Goal: Task Accomplishment & Management: Use online tool/utility

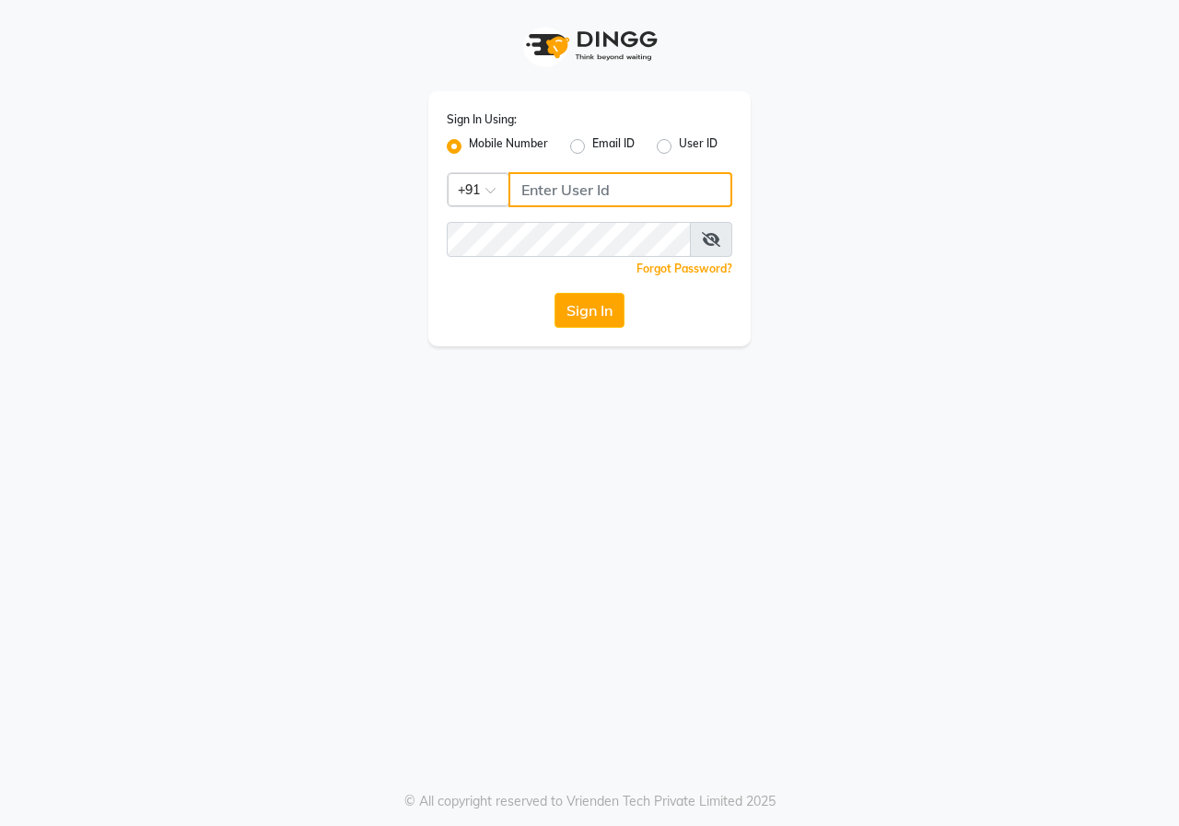
type input "9617700273"
click at [716, 240] on icon at bounding box center [711, 239] width 18 height 15
click at [574, 311] on button "Sign In" at bounding box center [590, 310] width 70 height 35
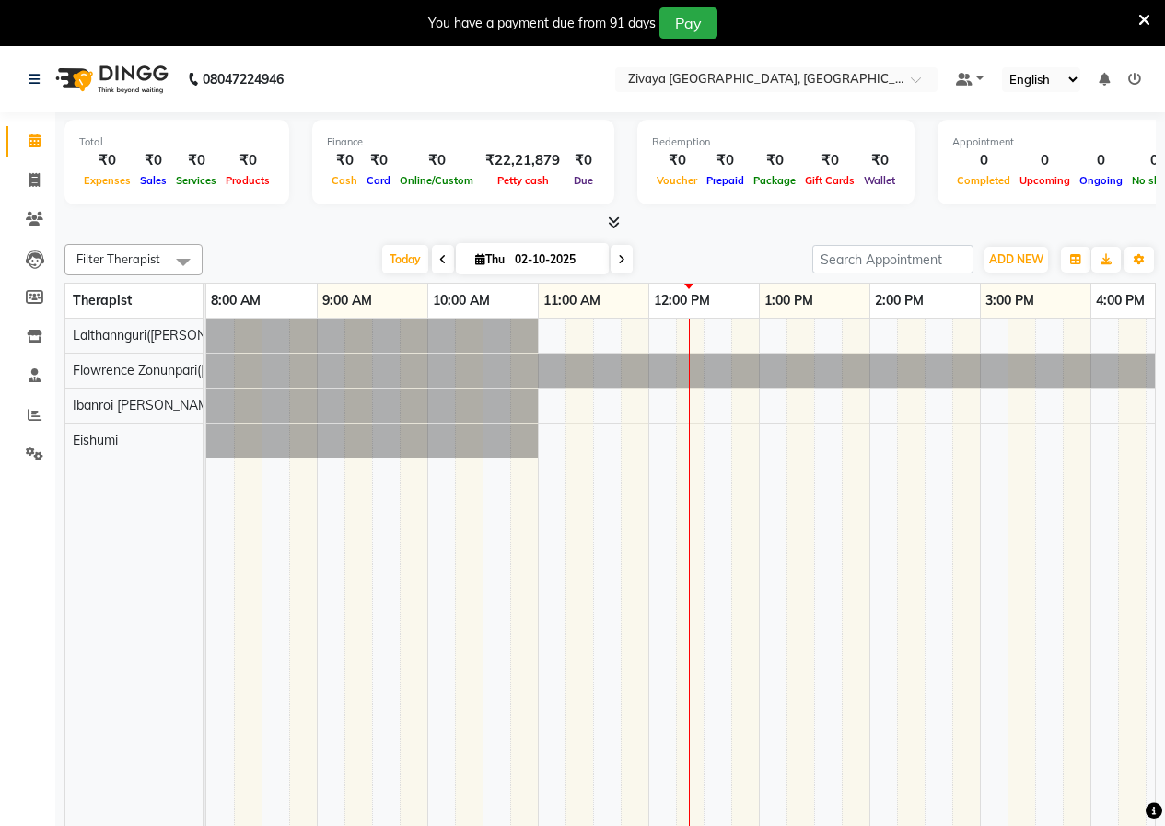
click at [654, 341] on div at bounding box center [1090, 586] width 1769 height 534
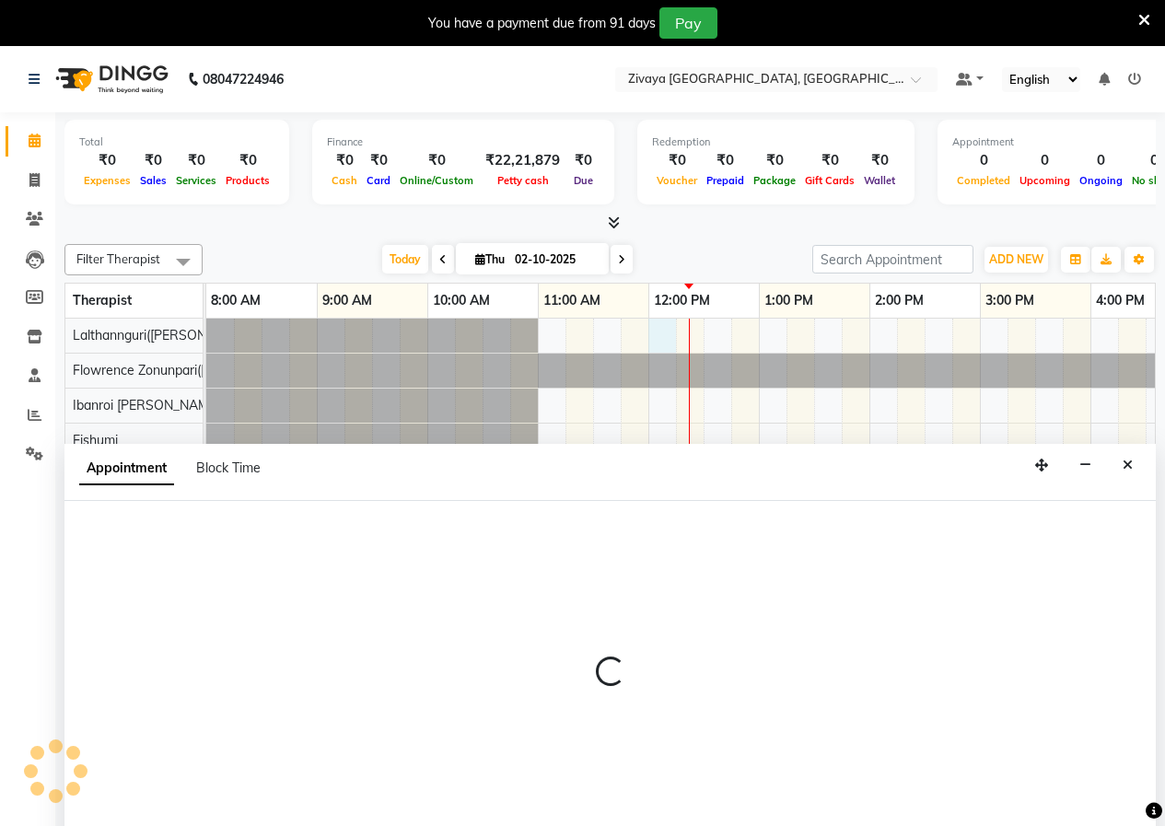
select select "49516"
select select "tentative"
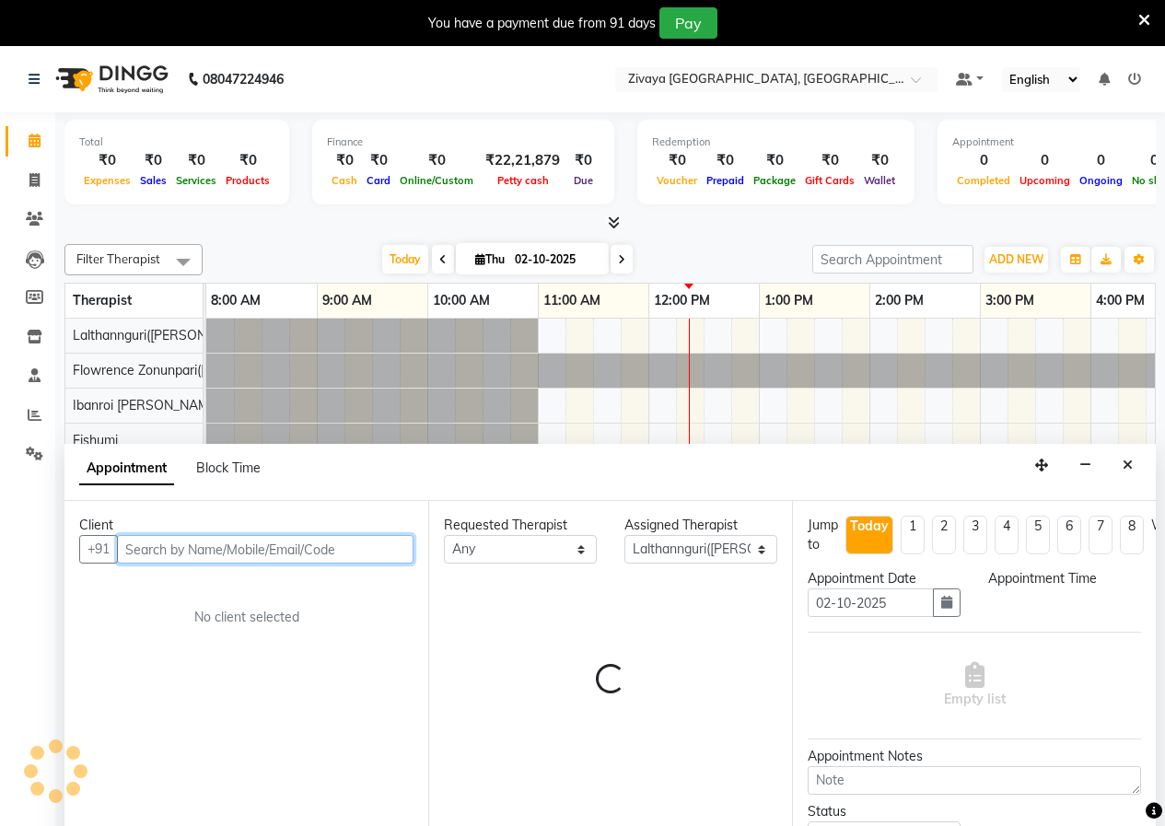
scroll to position [37, 0]
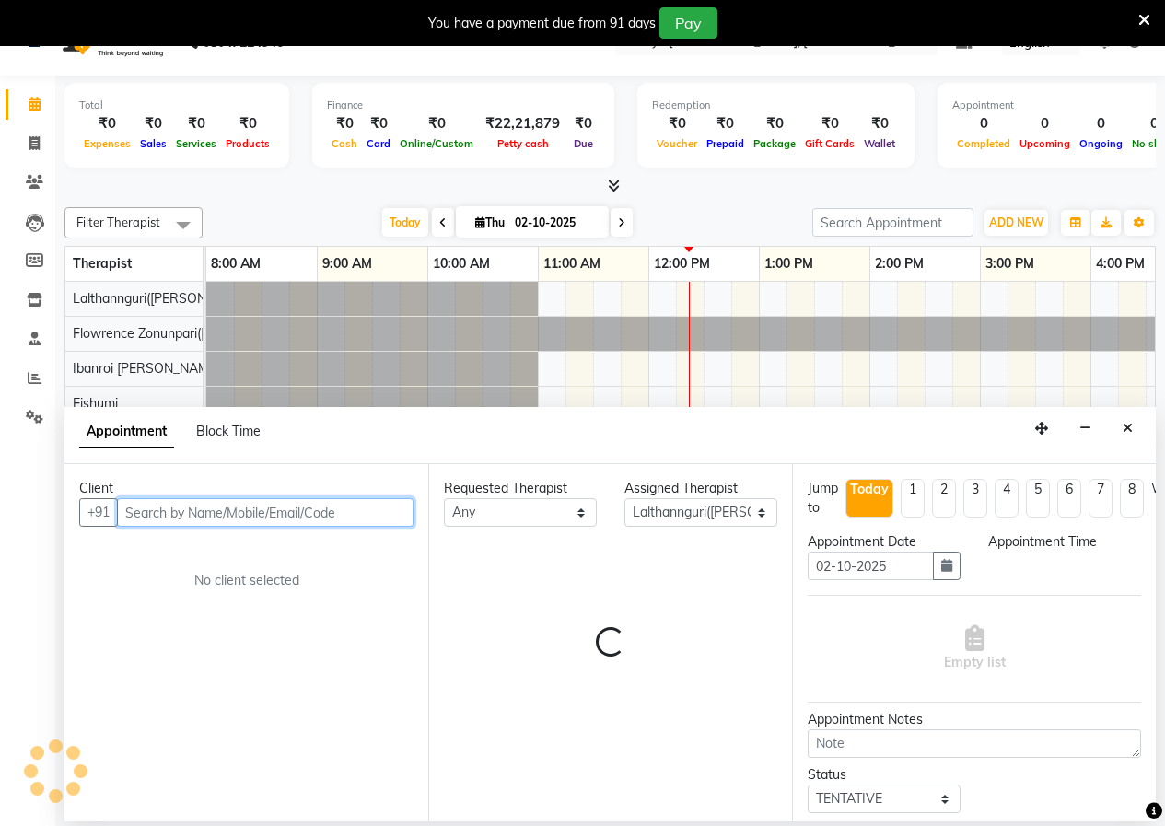
select select "720"
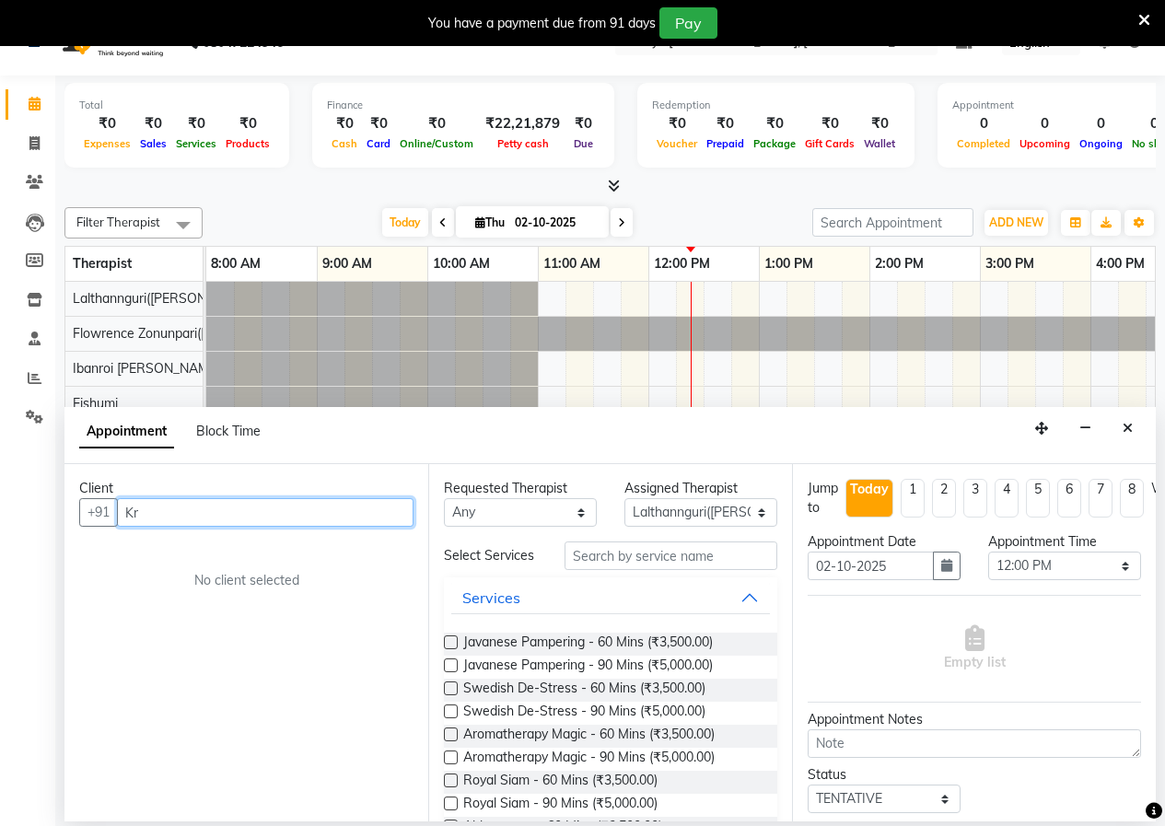
type input "K"
type input "7471111989"
click at [384, 510] on span "Add Client" at bounding box center [376, 512] width 62 height 17
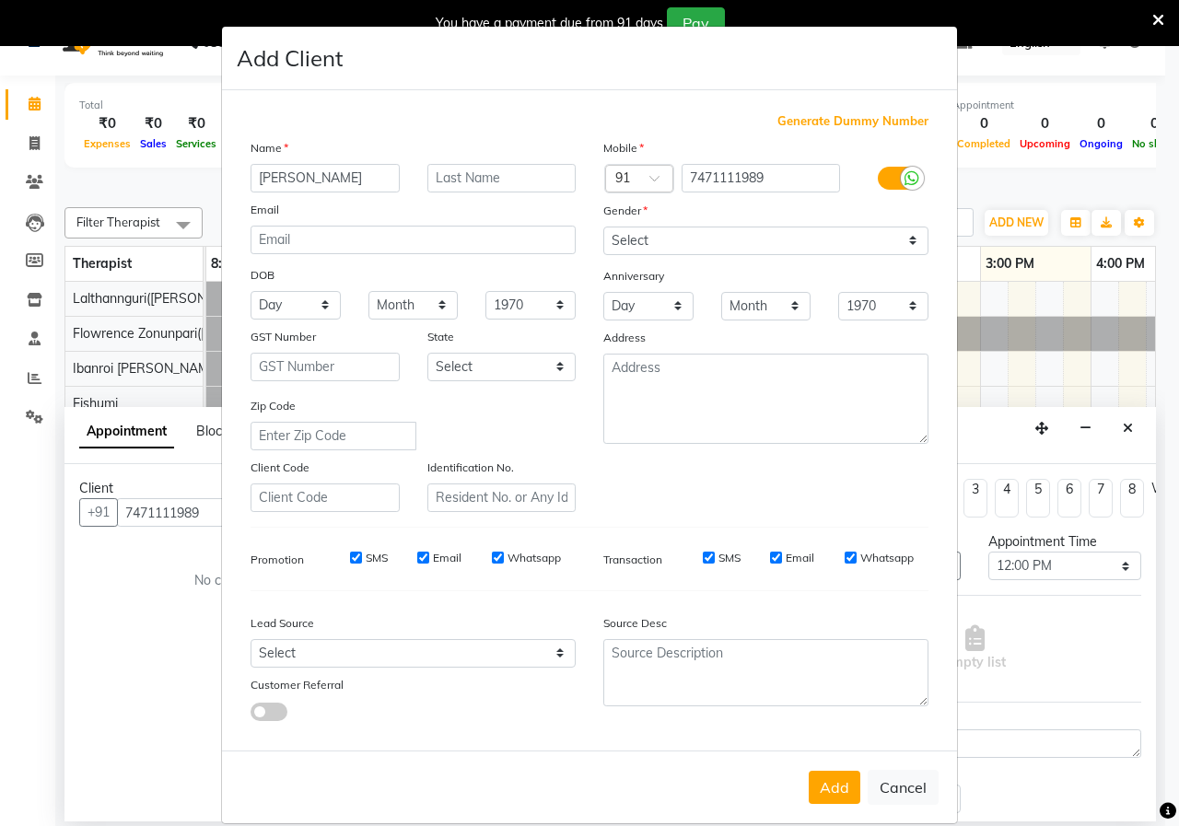
click at [313, 167] on input "[PERSON_NAME]" at bounding box center [325, 178] width 149 height 29
type input "[DEMOGRAPHIC_DATA]"
type input "[PERSON_NAME]"
click at [730, 230] on select "Select [DEMOGRAPHIC_DATA] [DEMOGRAPHIC_DATA] Other Prefer Not To Say" at bounding box center [765, 241] width 325 height 29
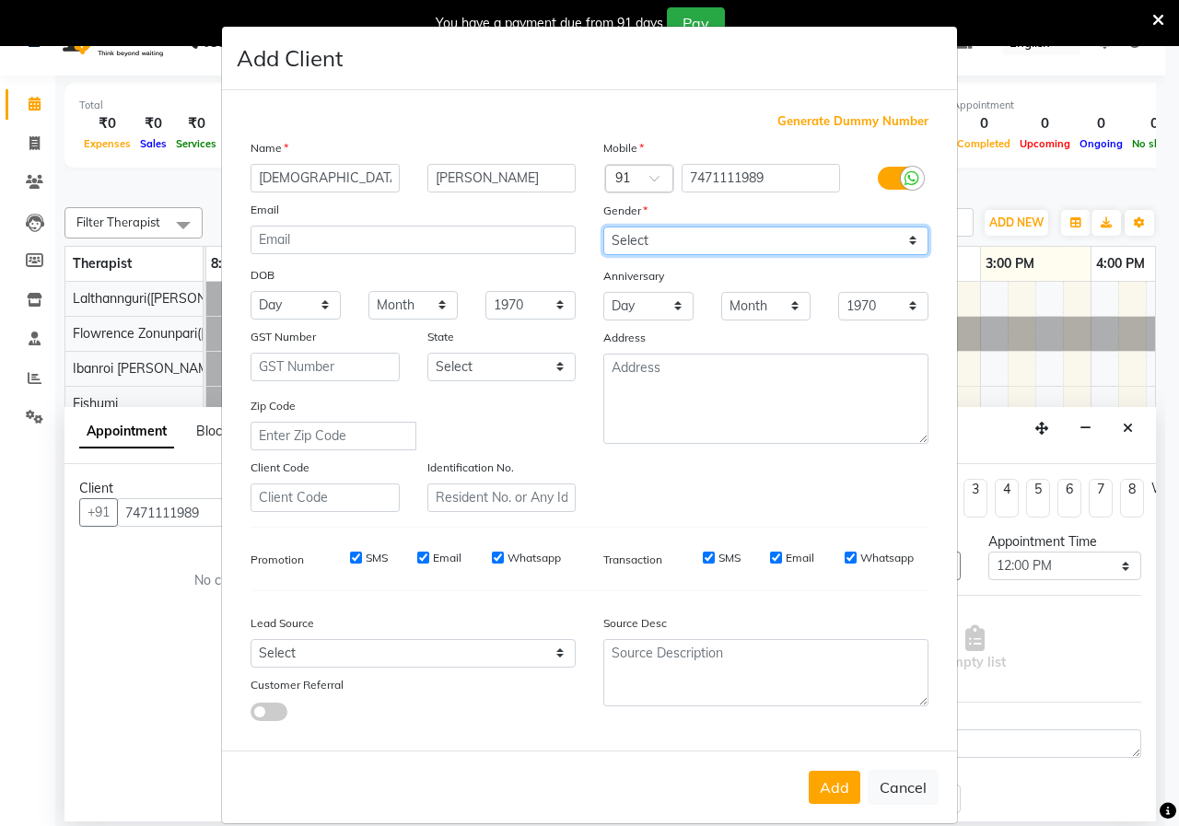
select select "[DEMOGRAPHIC_DATA]"
click at [603, 227] on select "Select [DEMOGRAPHIC_DATA] [DEMOGRAPHIC_DATA] Other Prefer Not To Say" at bounding box center [765, 241] width 325 height 29
click at [821, 785] on button "Add" at bounding box center [835, 787] width 52 height 33
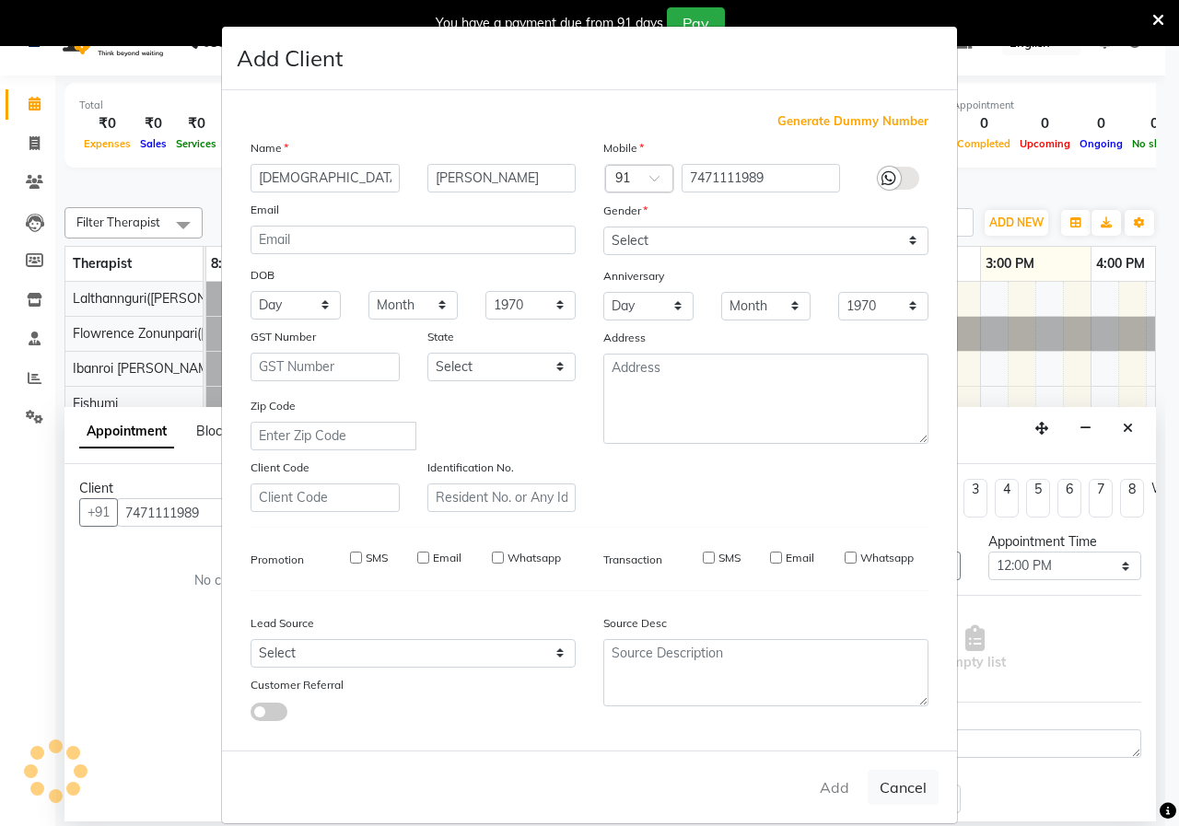
select select
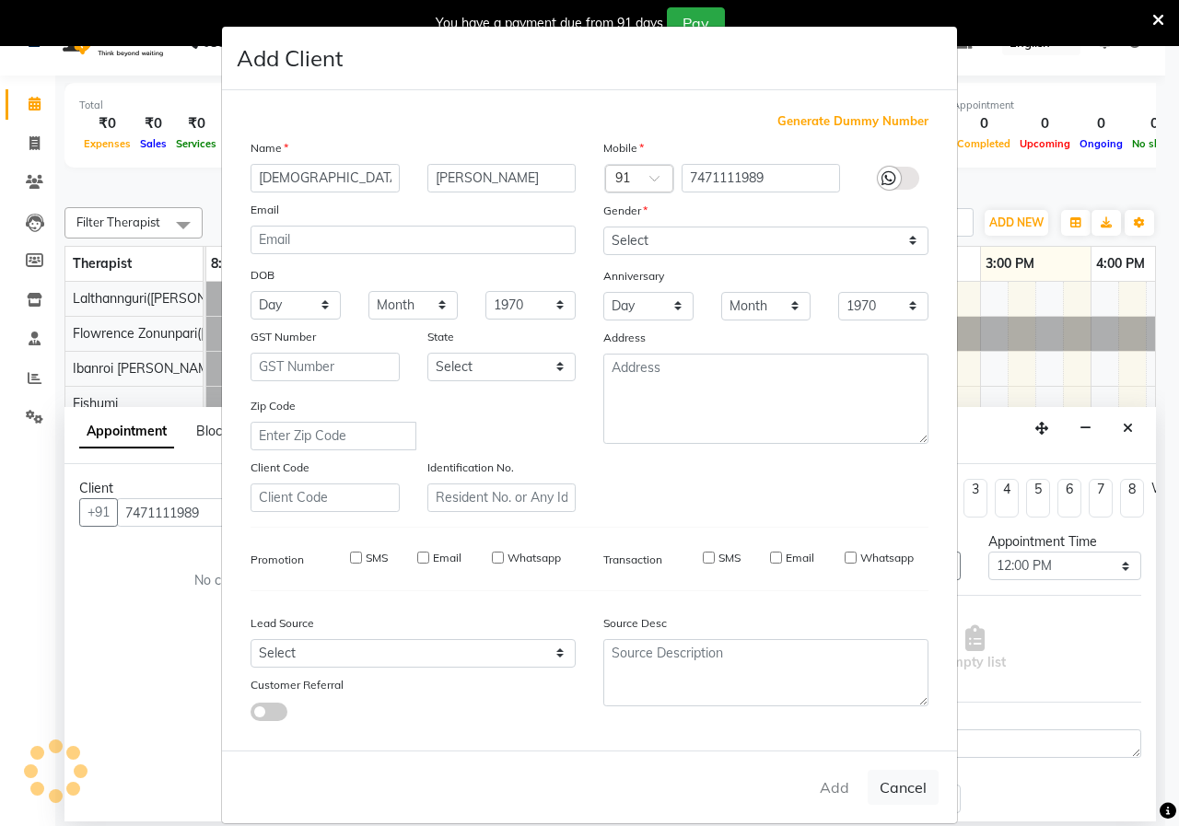
select select
checkbox input "false"
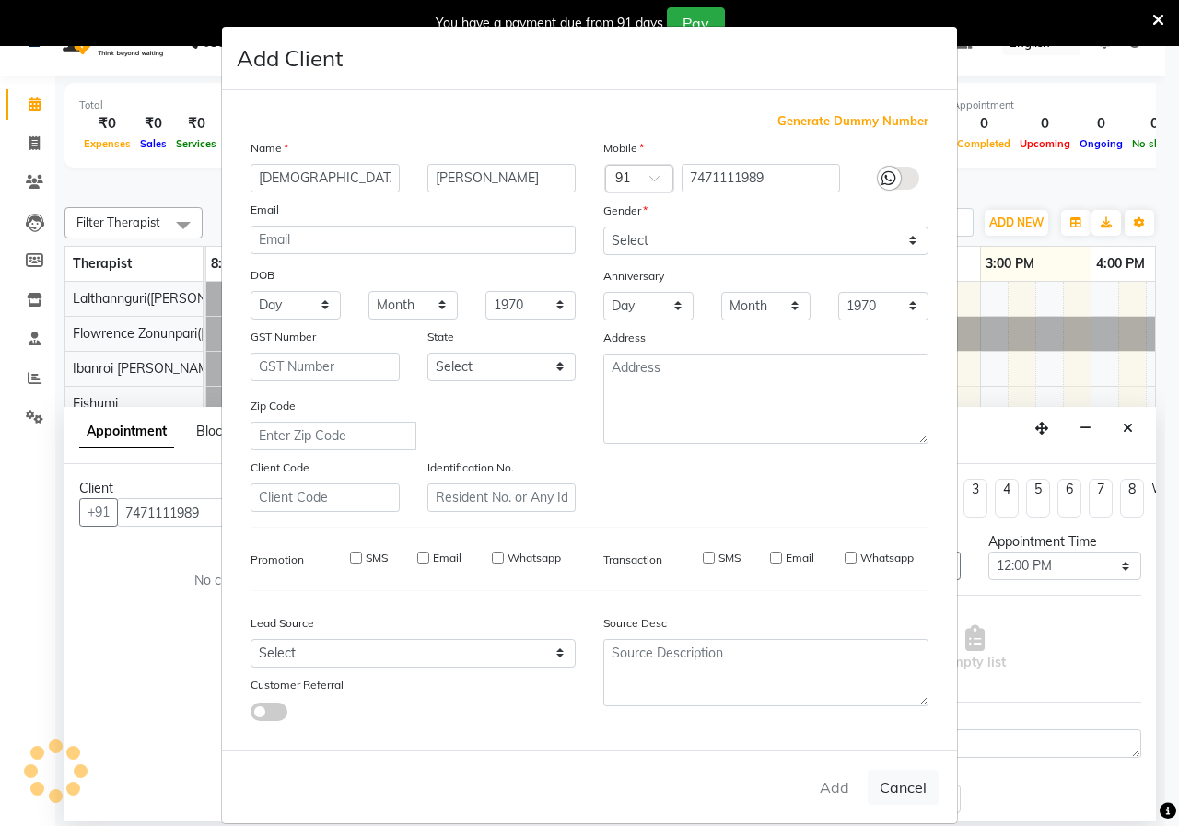
checkbox input "false"
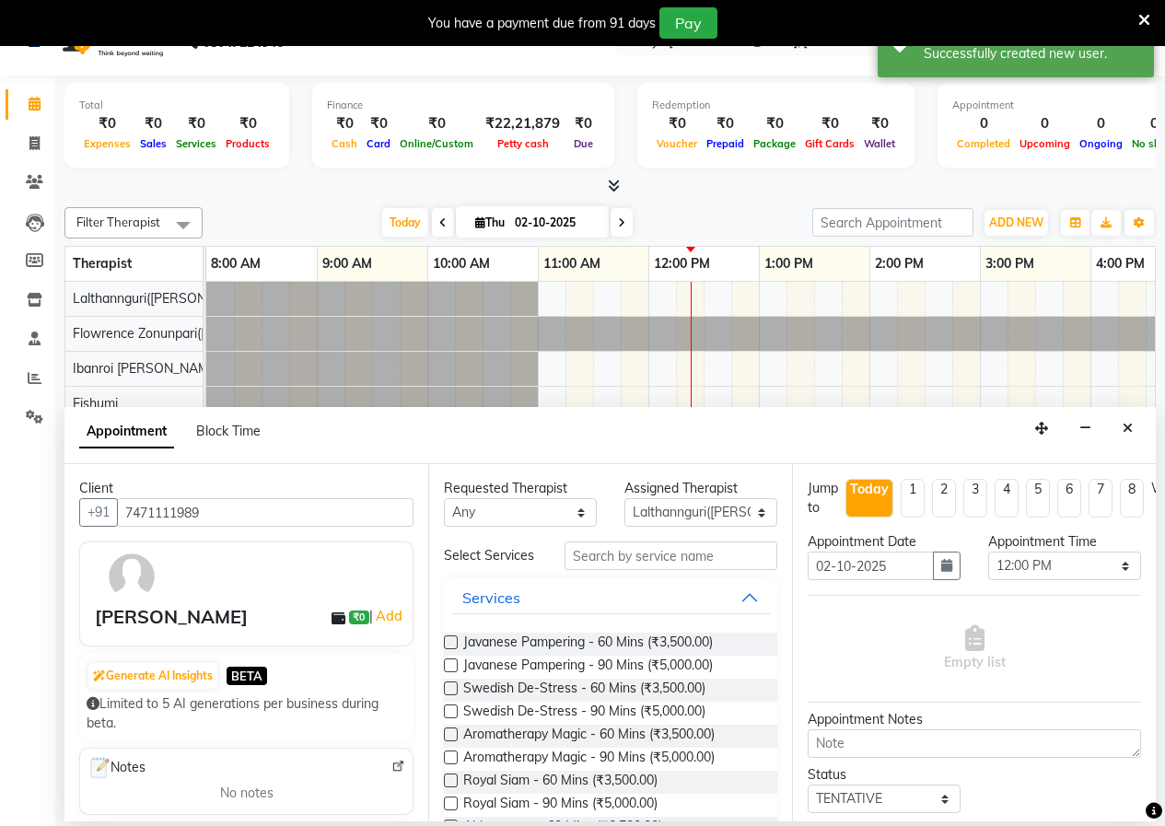
click at [452, 695] on label at bounding box center [451, 689] width 14 height 14
click at [452, 696] on input "checkbox" at bounding box center [450, 690] width 12 height 12
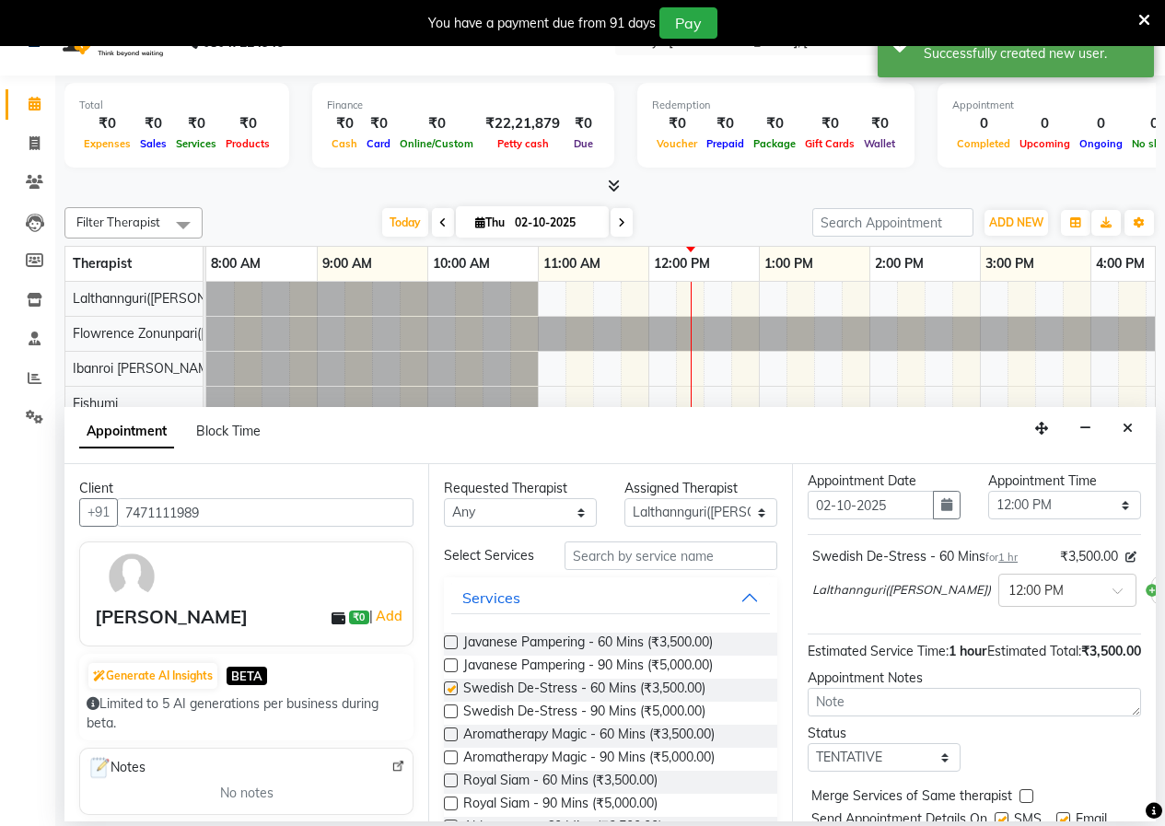
checkbox input "false"
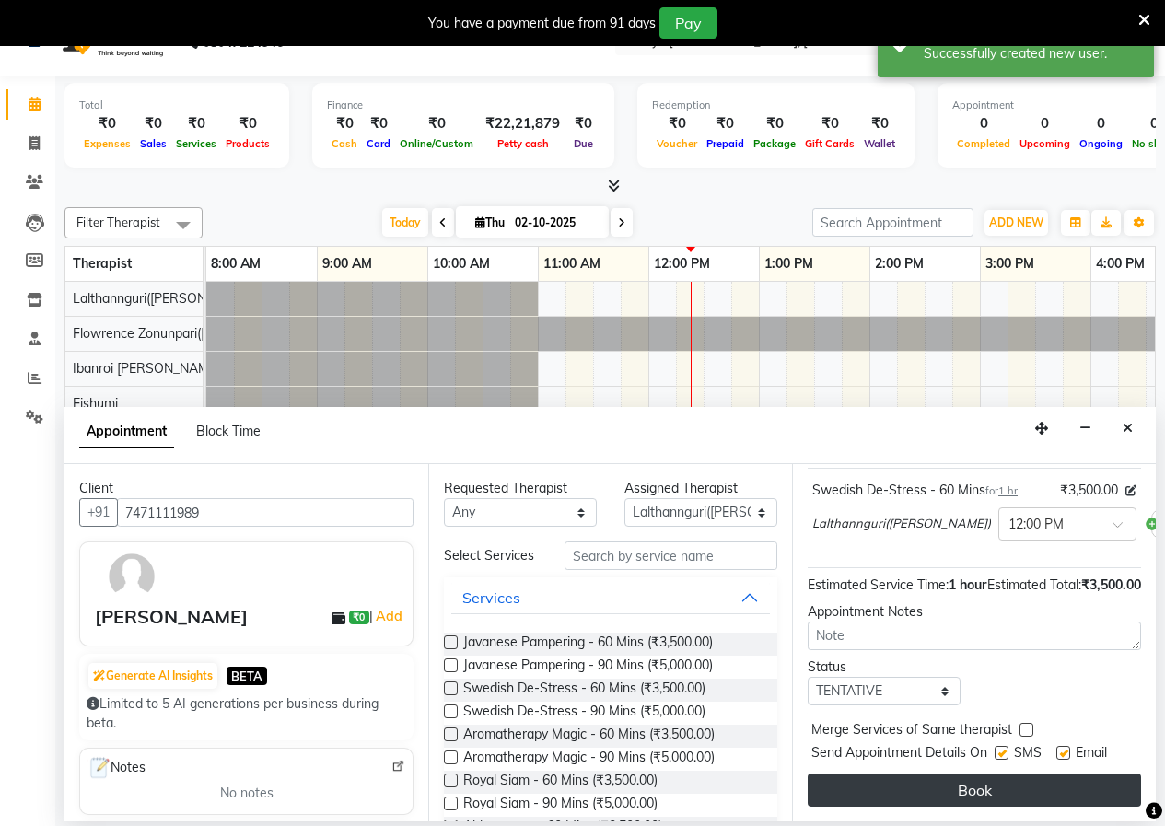
click at [947, 774] on button "Book" at bounding box center [974, 790] width 333 height 33
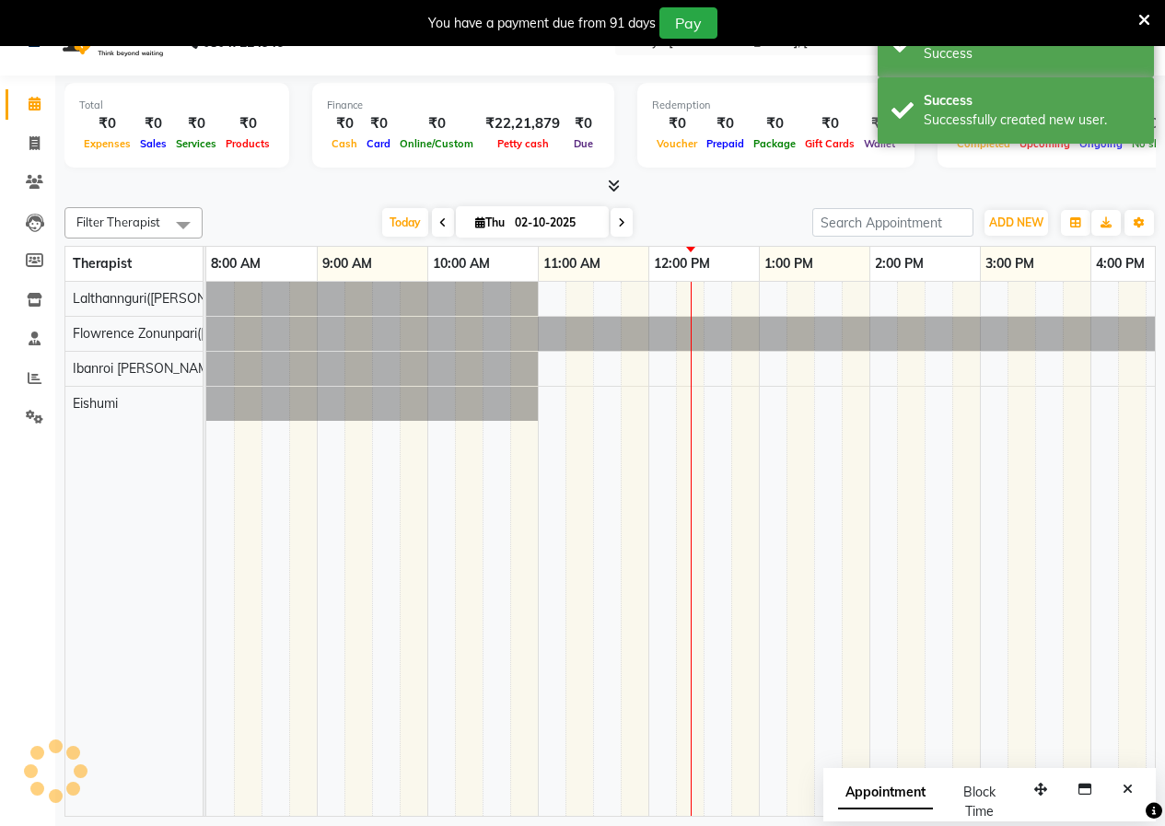
scroll to position [0, 0]
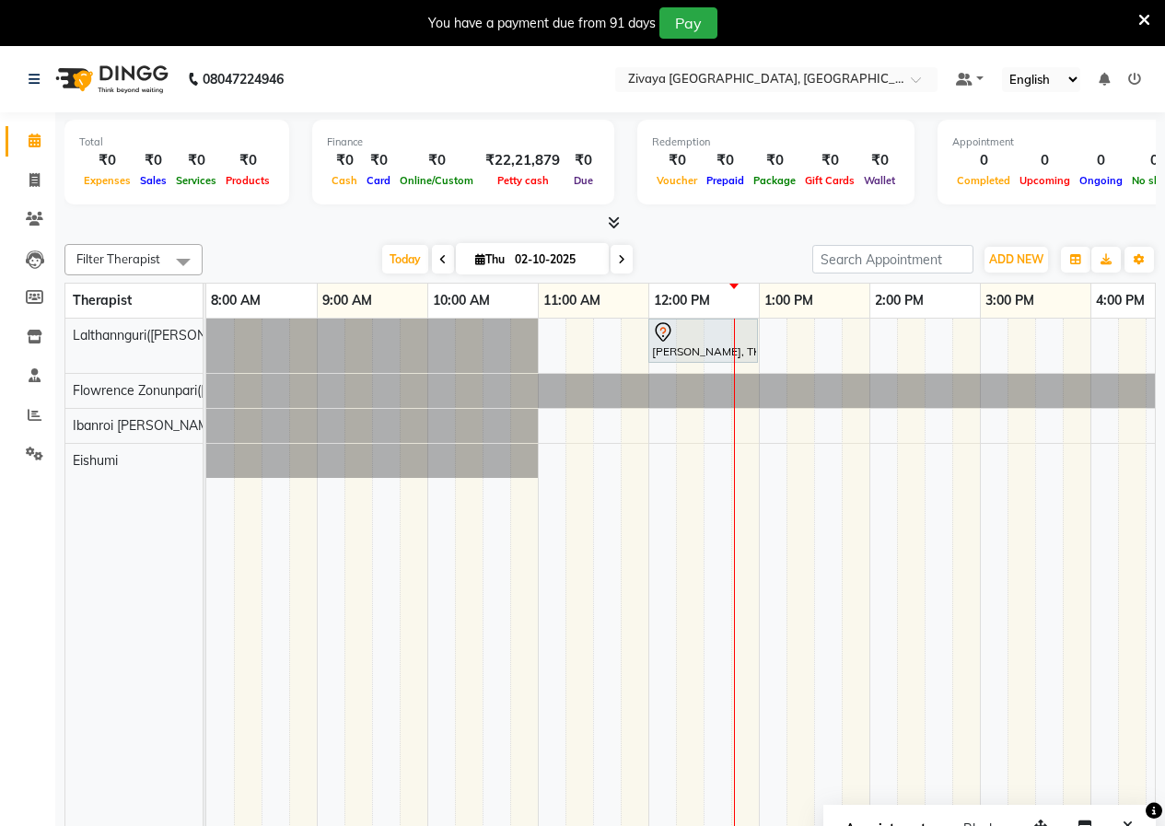
click at [909, 468] on div "[PERSON_NAME], TK01, 12:00 PM-01:00 PM, Swedish De-Stress - 60 Mins" at bounding box center [1090, 586] width 1769 height 534
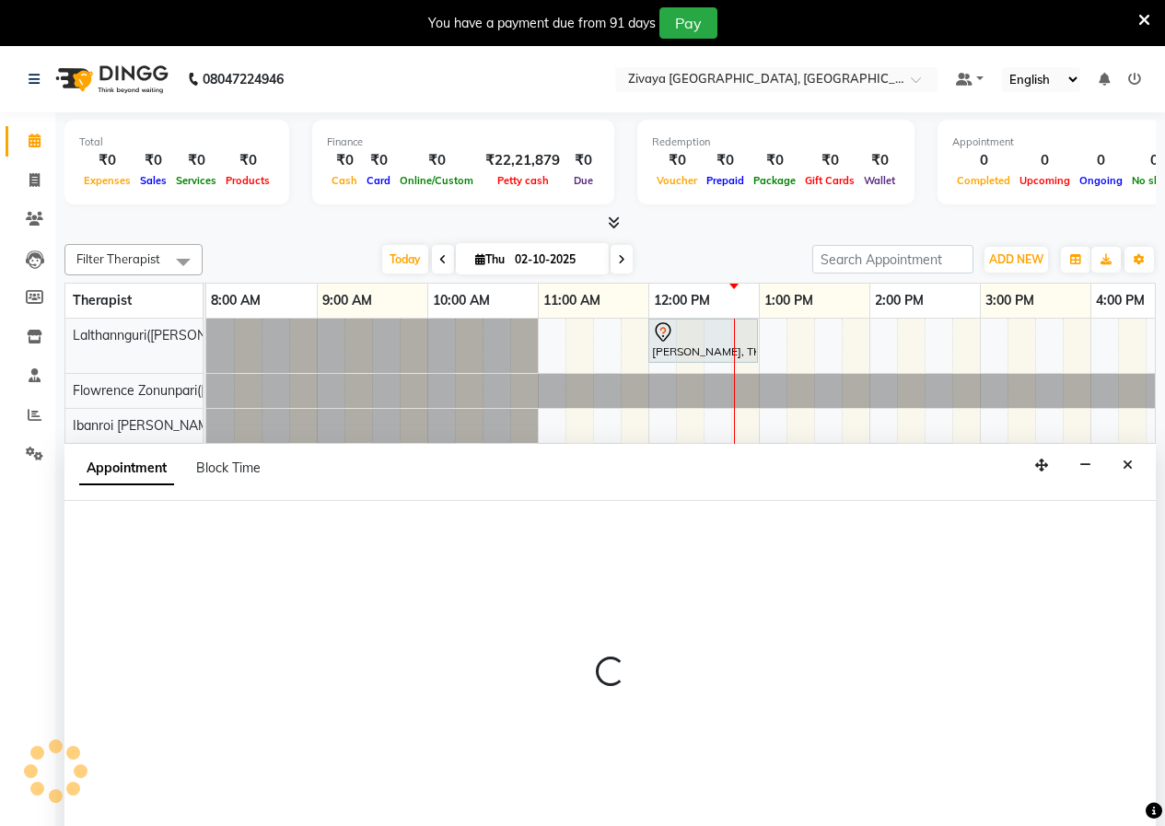
scroll to position [46, 0]
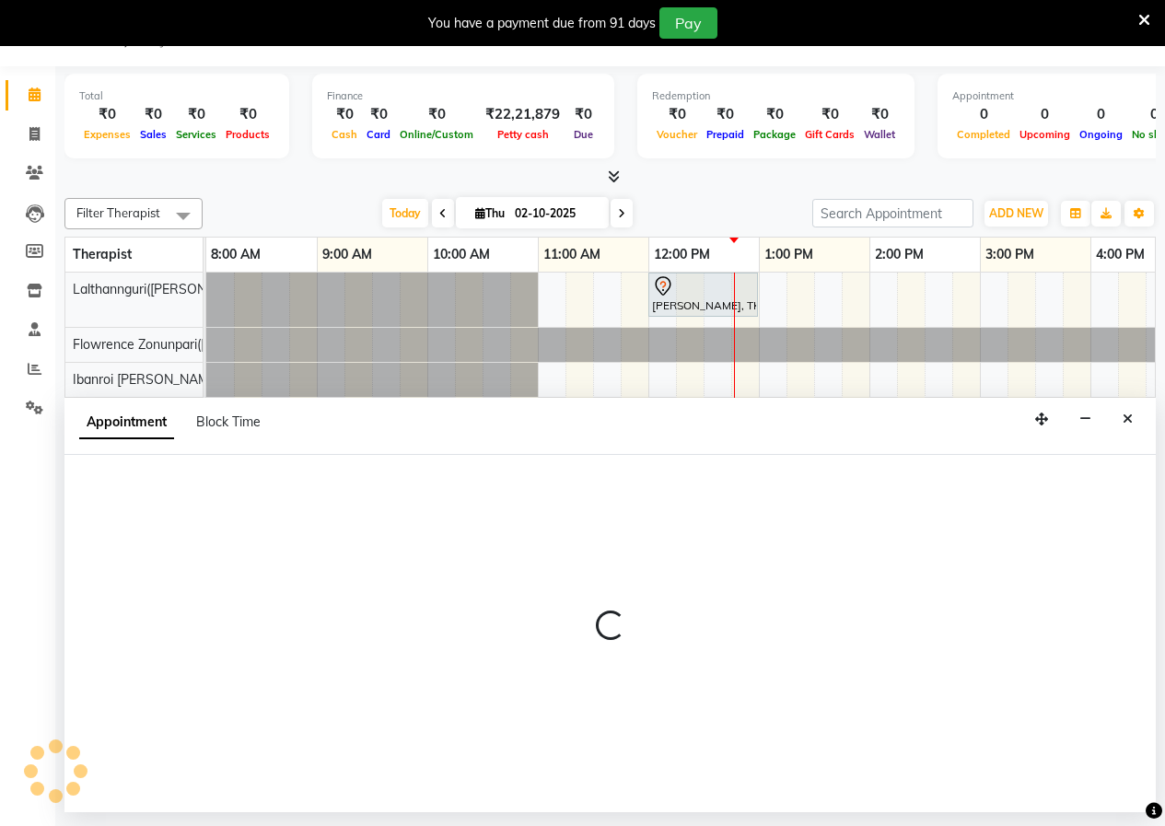
select select "79832"
select select "855"
select select "tentative"
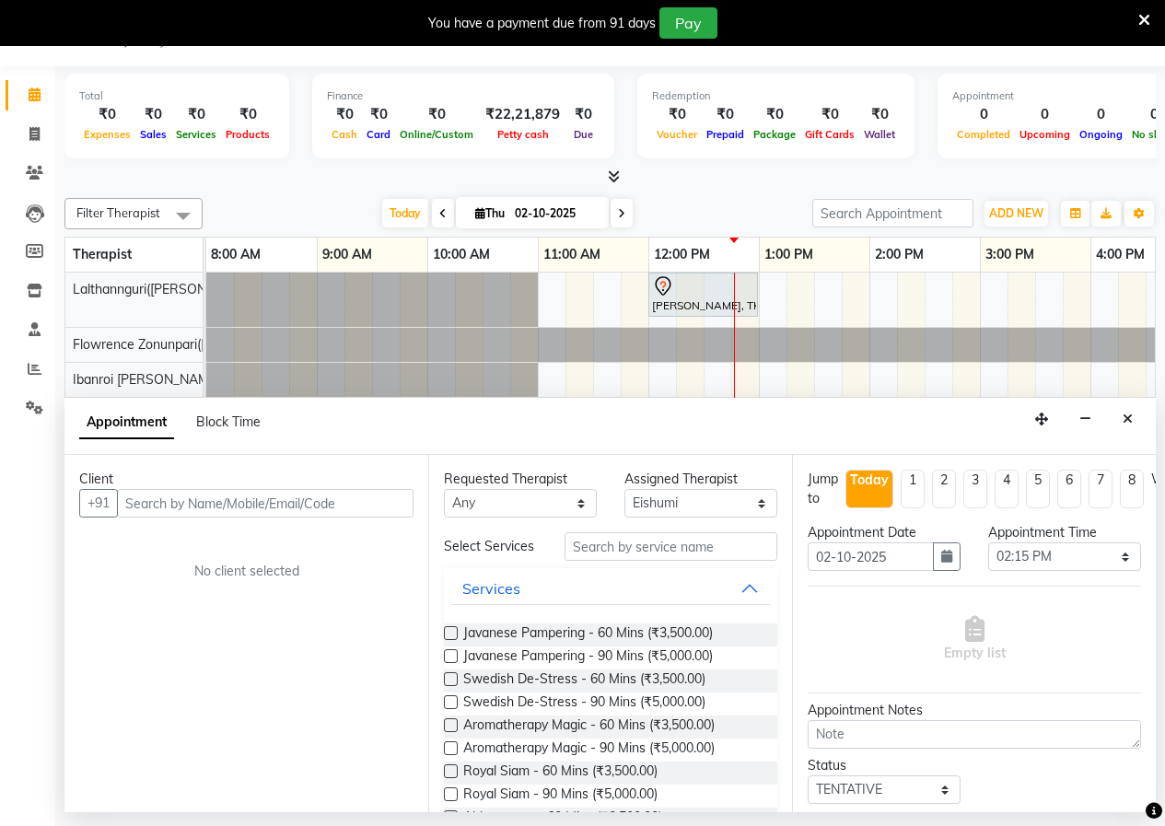
click at [456, 709] on label at bounding box center [451, 702] width 14 height 14
click at [456, 710] on input "checkbox" at bounding box center [450, 704] width 12 height 12
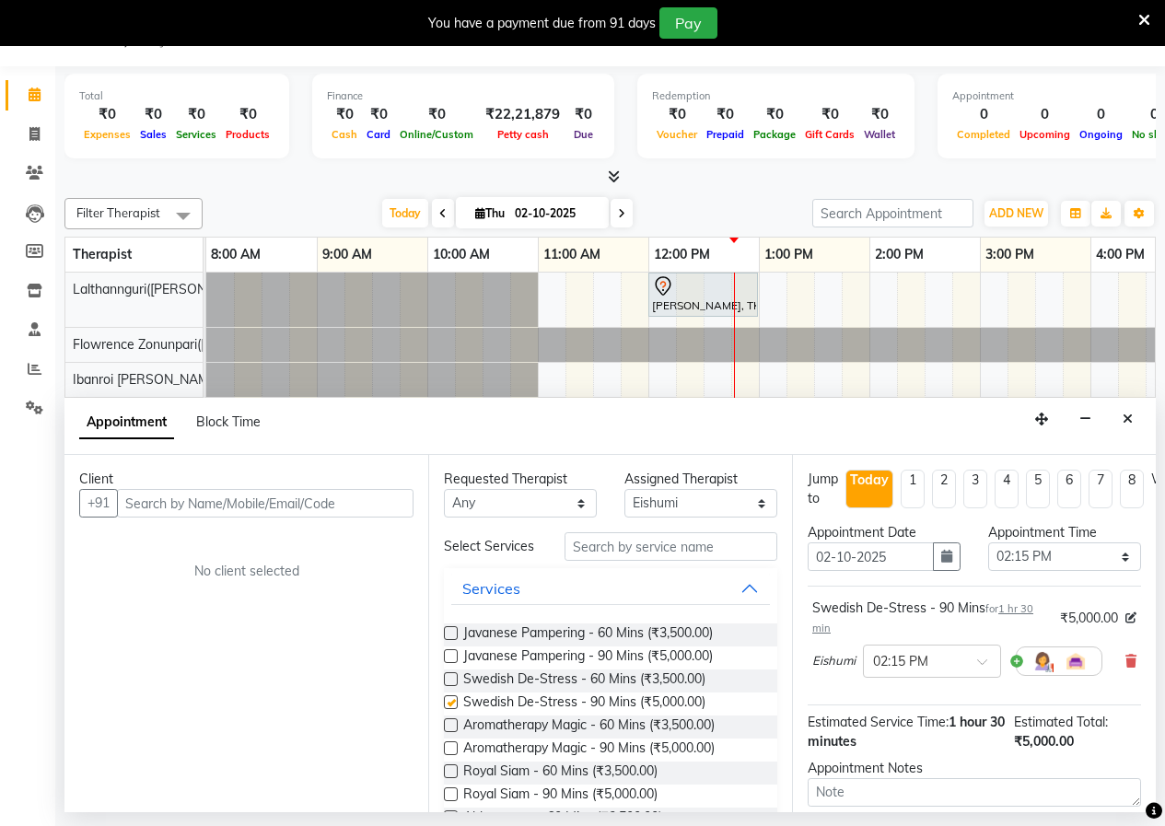
checkbox input "false"
click at [1126, 653] on span at bounding box center [1131, 661] width 11 height 19
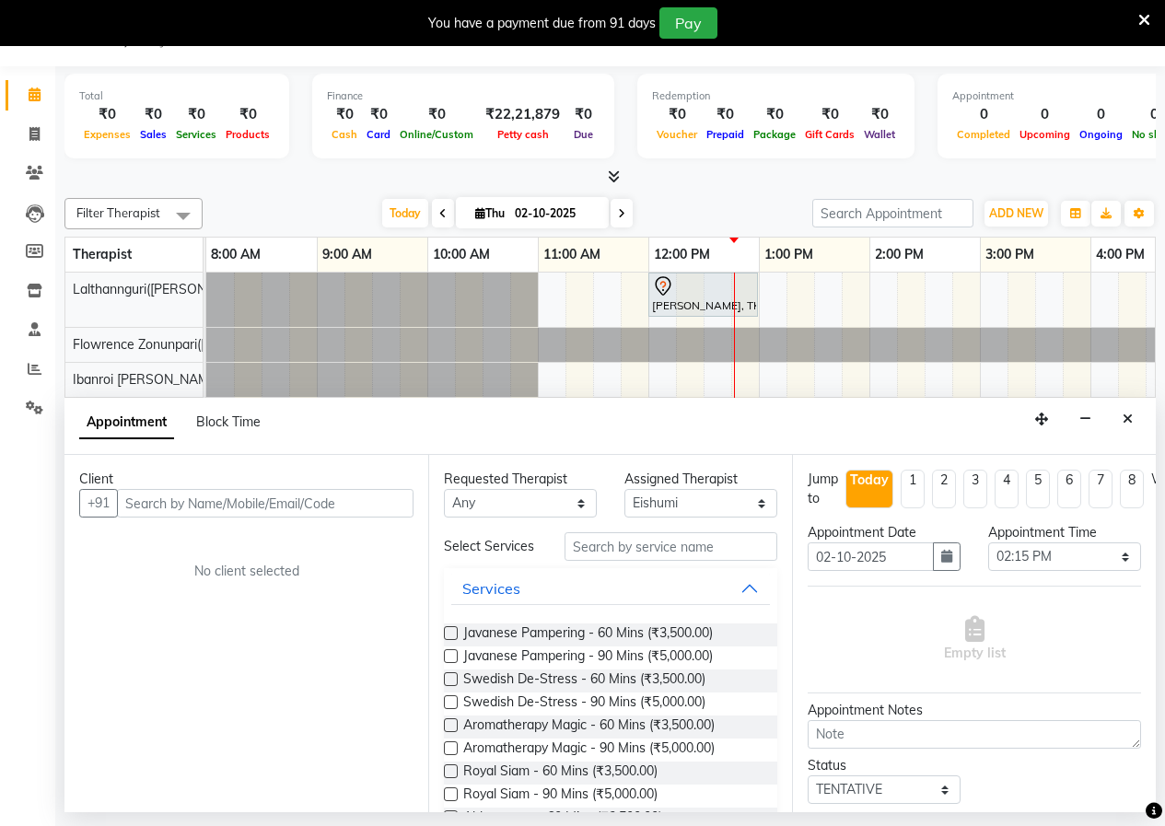
click at [457, 686] on label at bounding box center [451, 679] width 14 height 14
click at [456, 687] on input "checkbox" at bounding box center [450, 681] width 12 height 12
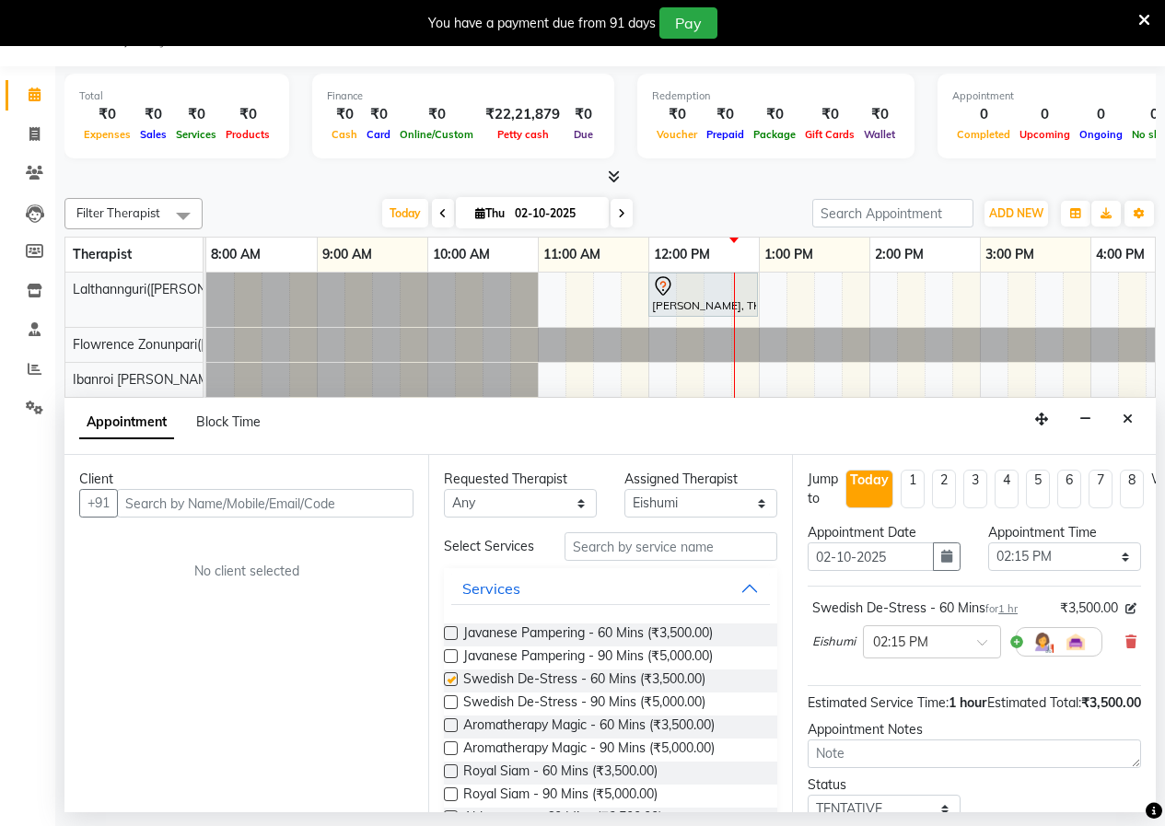
checkbox input "false"
click at [361, 504] on input "text" at bounding box center [265, 503] width 297 height 29
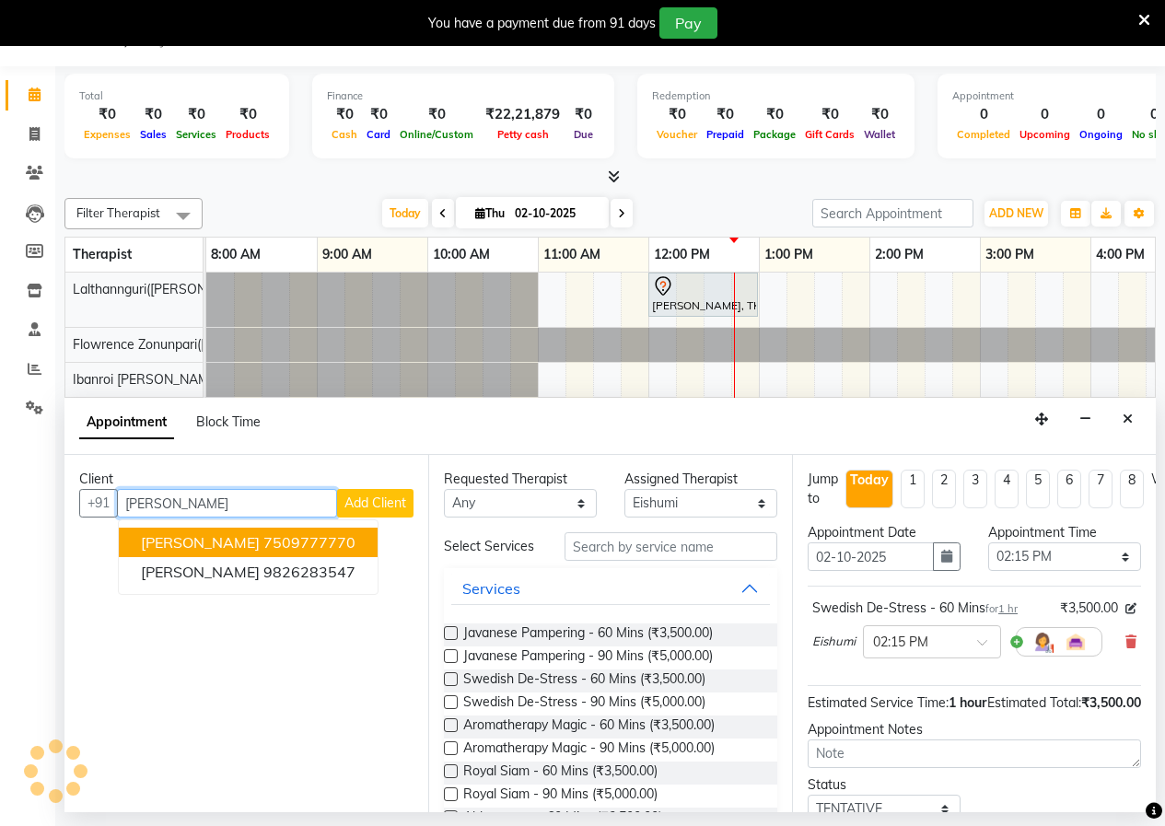
click at [311, 552] on button "[PERSON_NAME] 7509777770" at bounding box center [248, 542] width 259 height 29
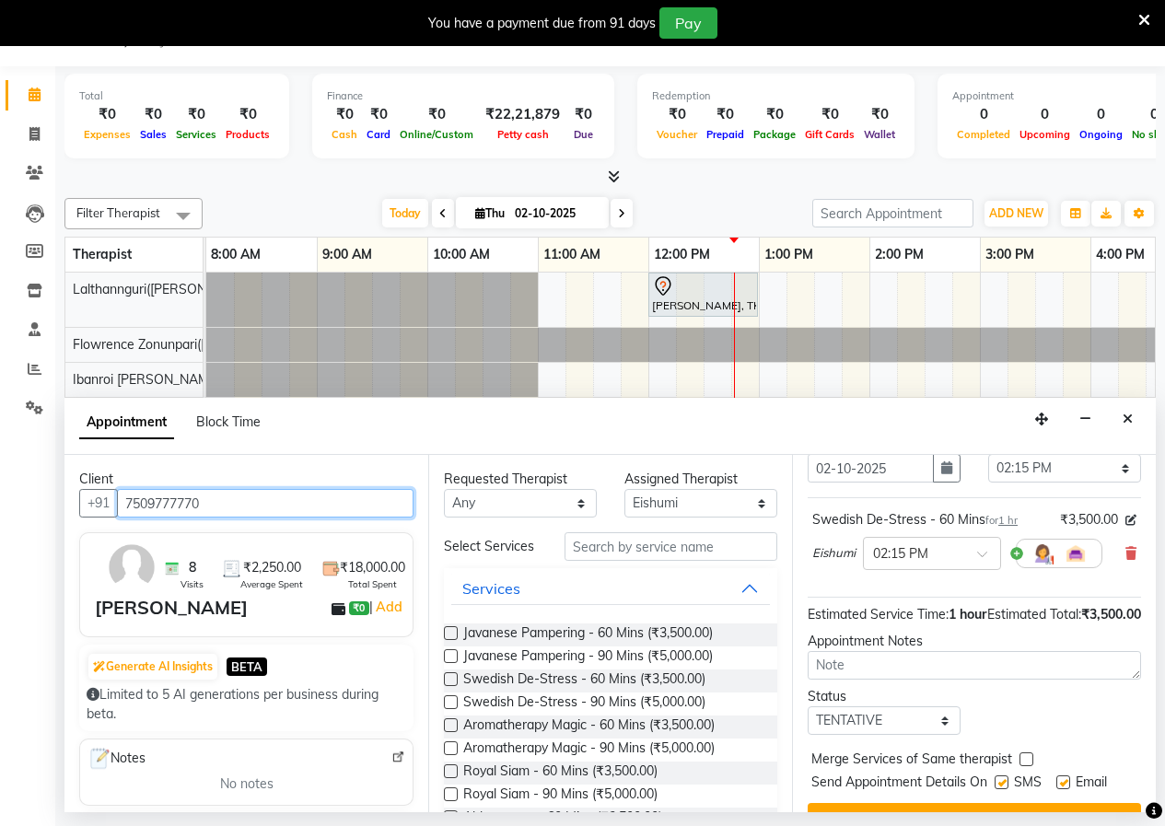
scroll to position [160, 0]
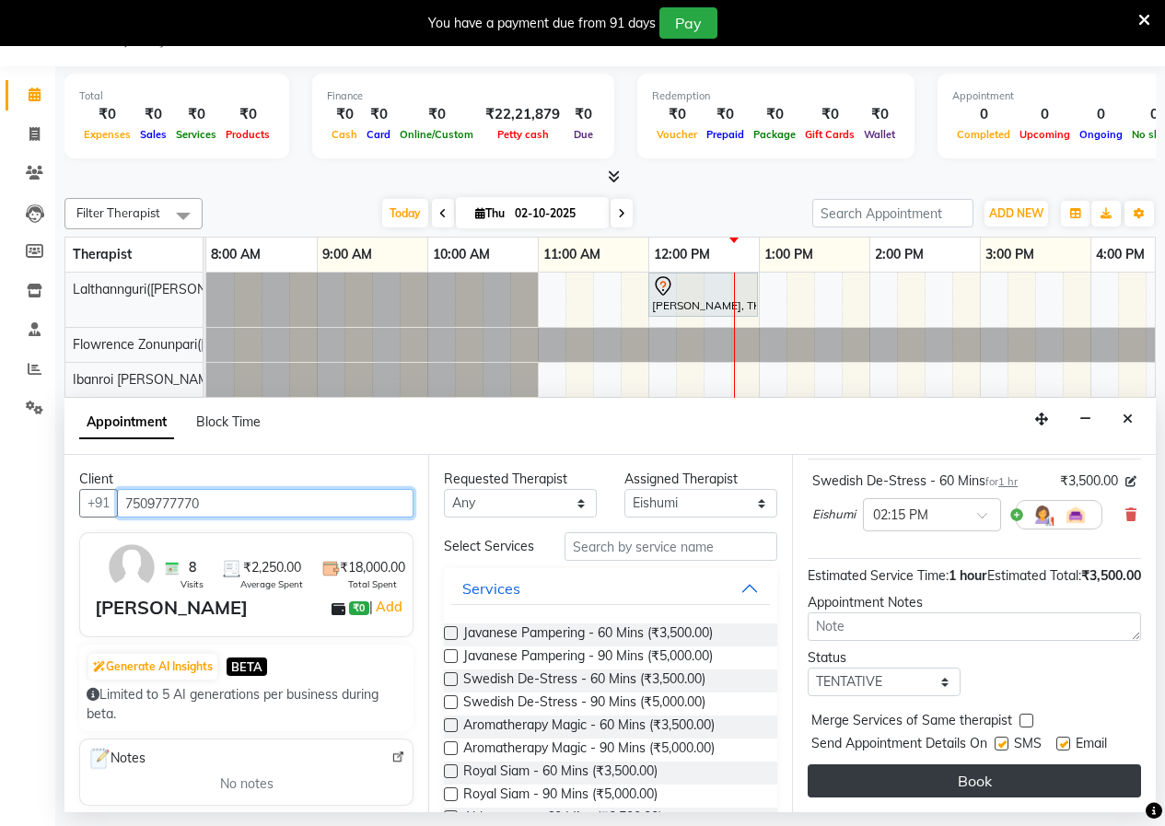
type input "7509777770"
click at [1019, 765] on button "Book" at bounding box center [974, 781] width 333 height 33
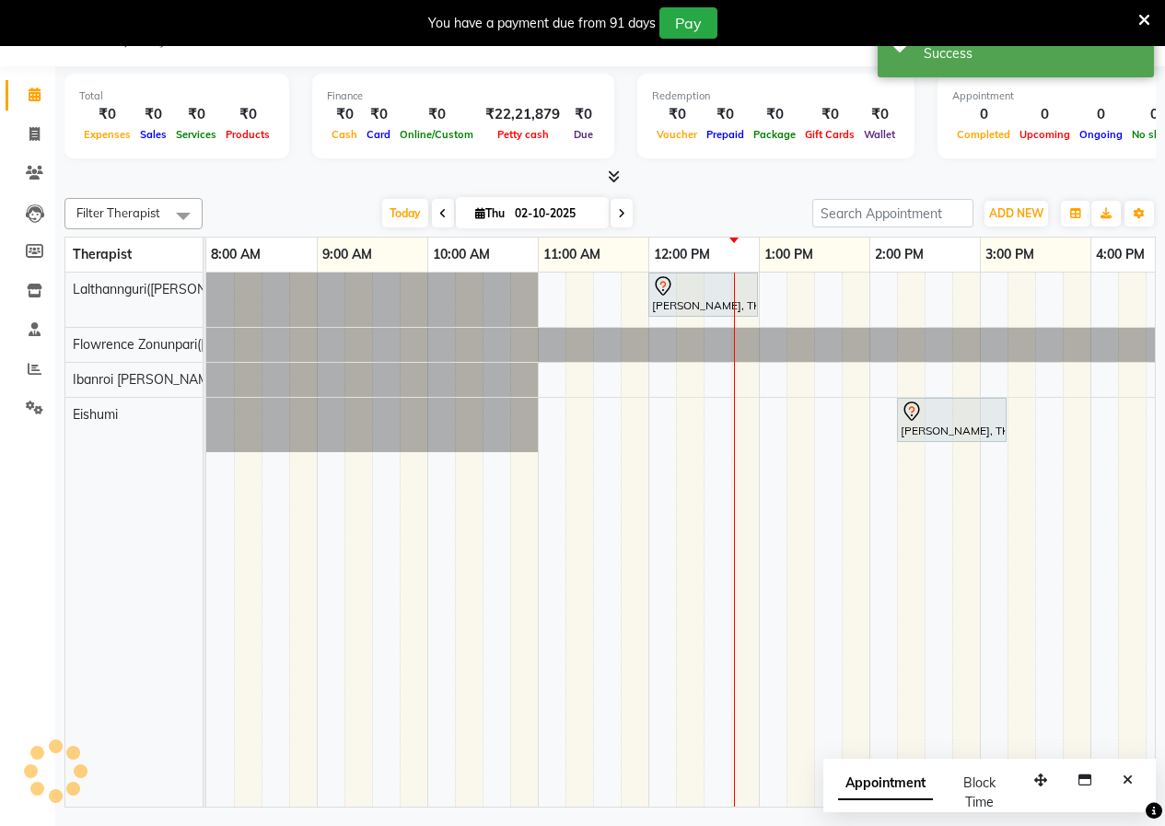
scroll to position [0, 0]
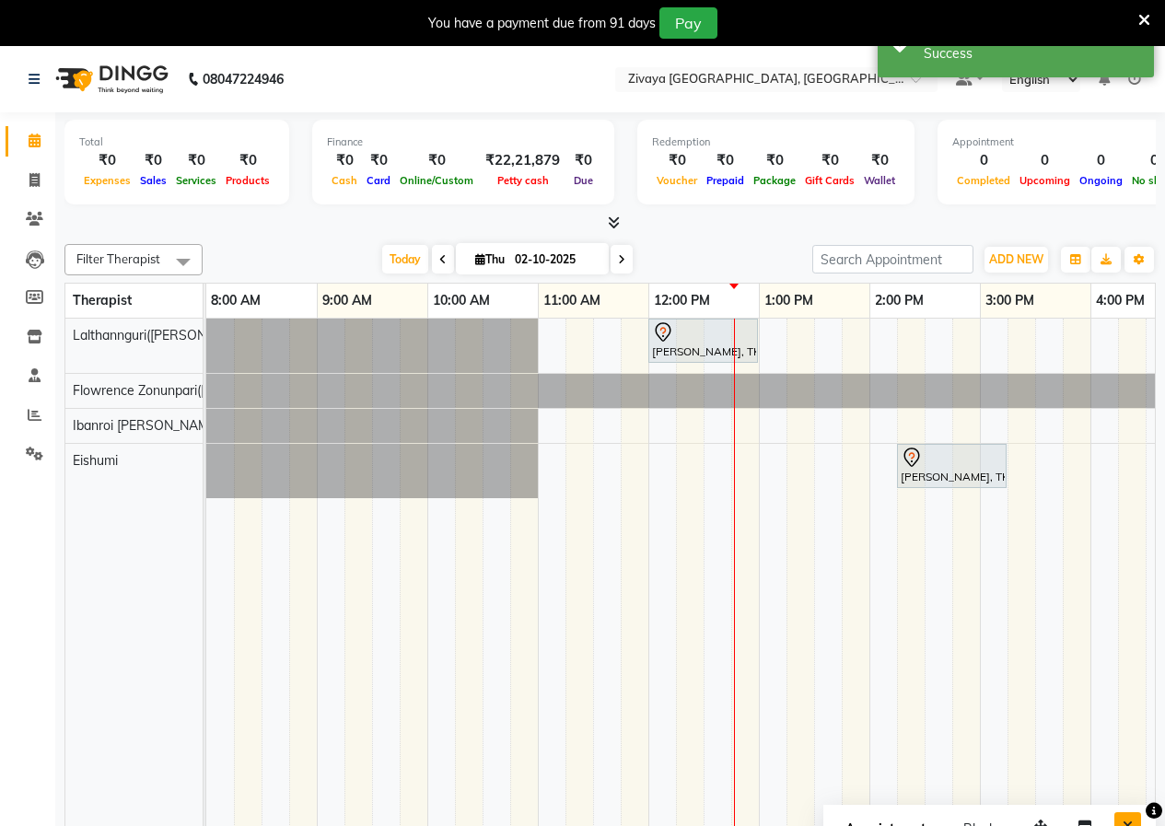
click at [1128, 822] on icon "Close" at bounding box center [1128, 826] width 10 height 13
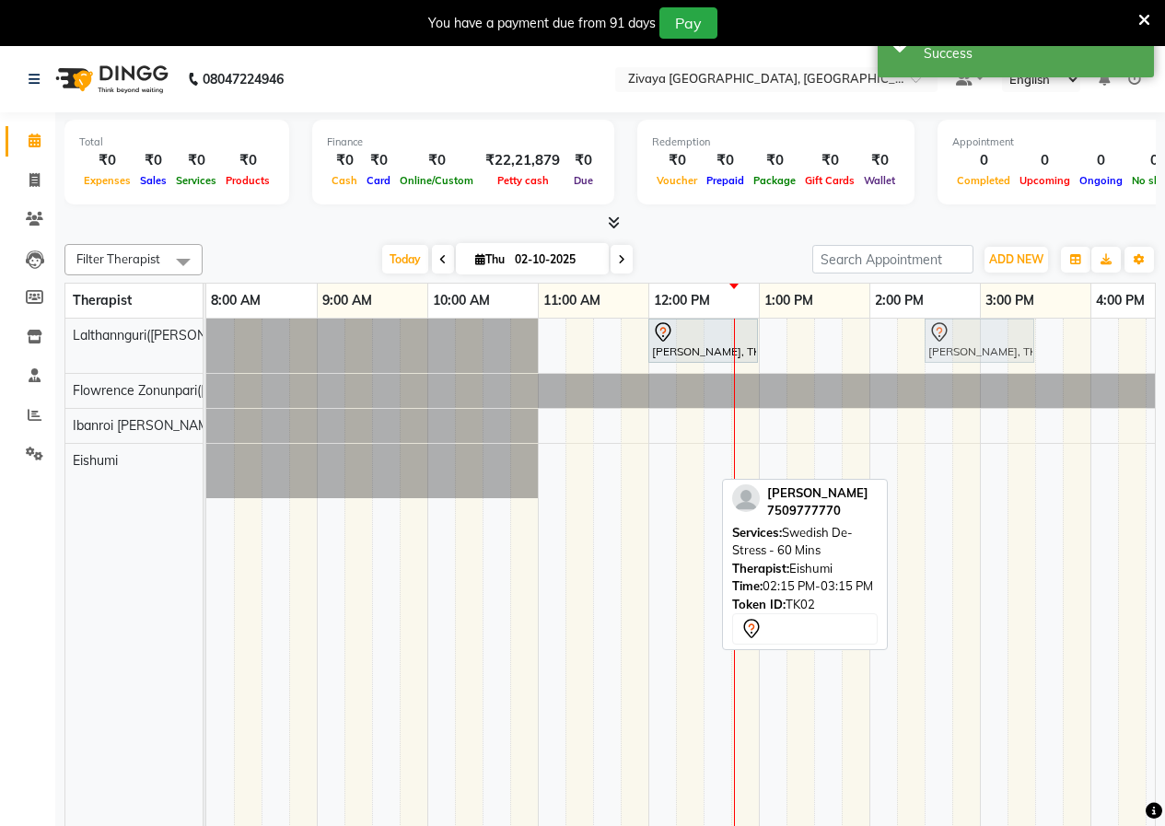
drag, startPoint x: 958, startPoint y: 481, endPoint x: 984, endPoint y: 361, distance: 122.5
click at [984, 361] on tbody "[PERSON_NAME], TK01, 12:00 PM-01:00 PM, Swedish De-Stress - 60 Mins [PERSON_NAM…" at bounding box center [1090, 409] width 1769 height 180
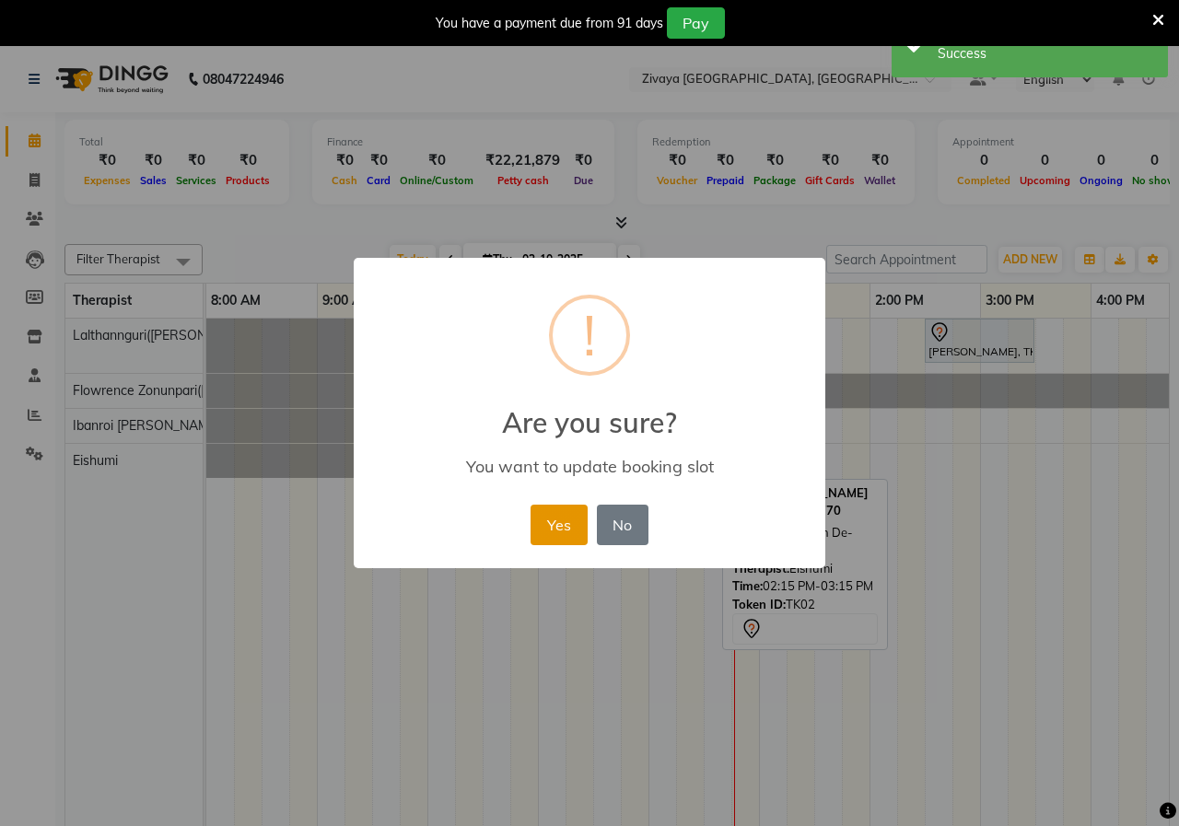
click at [543, 529] on button "Yes" at bounding box center [559, 525] width 56 height 41
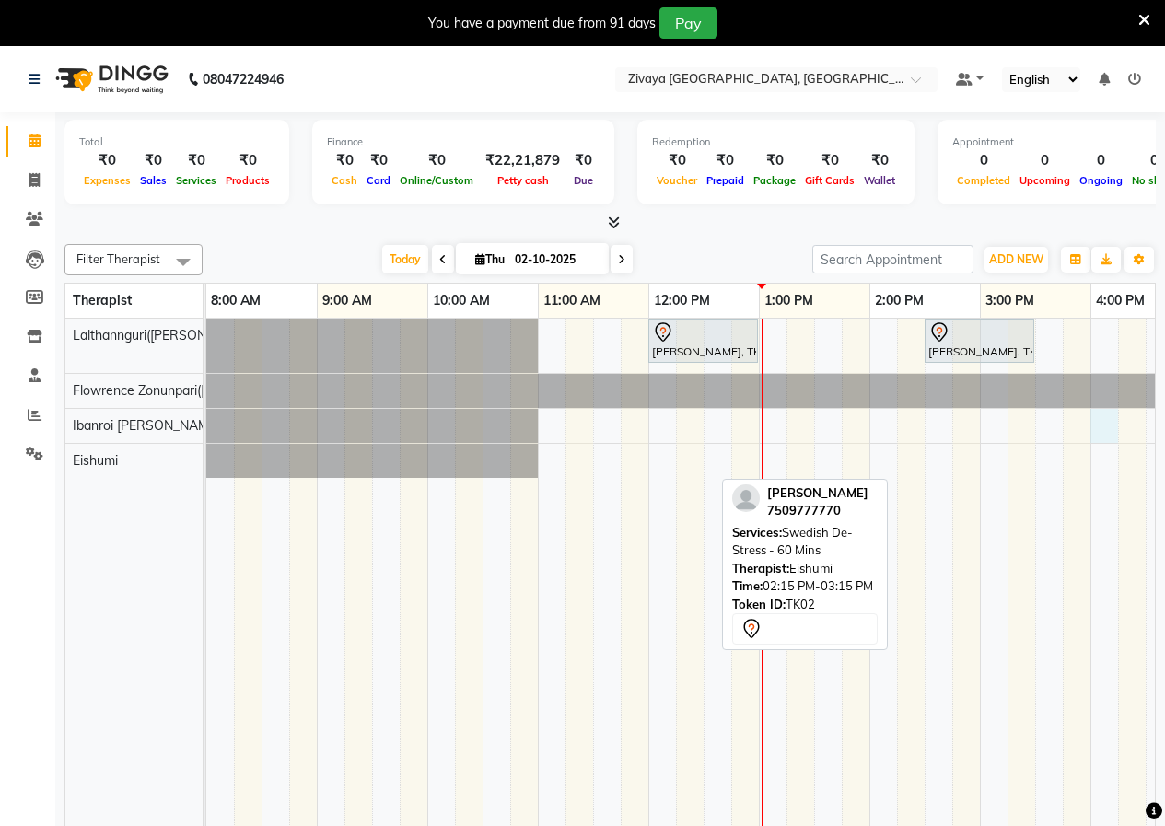
click at [1104, 433] on div "[PERSON_NAME], TK01, 12:00 PM-01:00 PM, Swedish De-Stress - 60 Mins [PERSON_NAM…" at bounding box center [1090, 586] width 1769 height 534
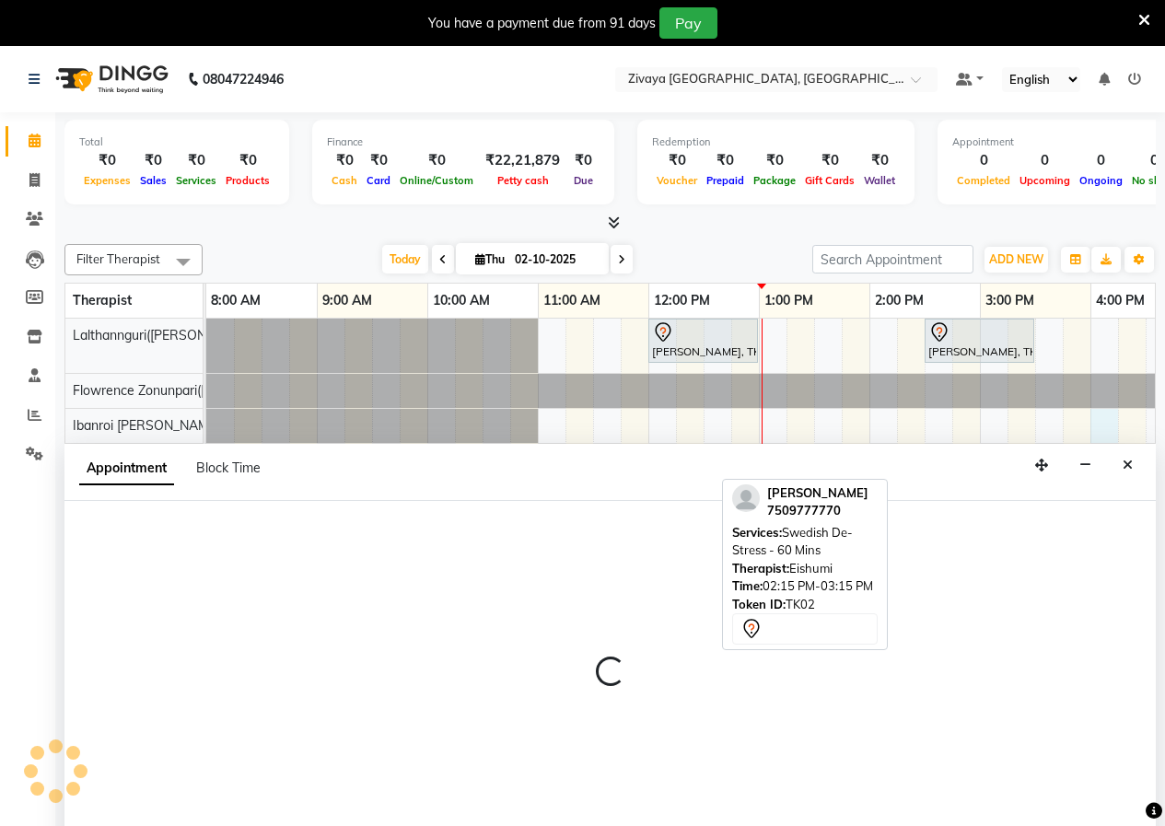
select select "61776"
select select "tentative"
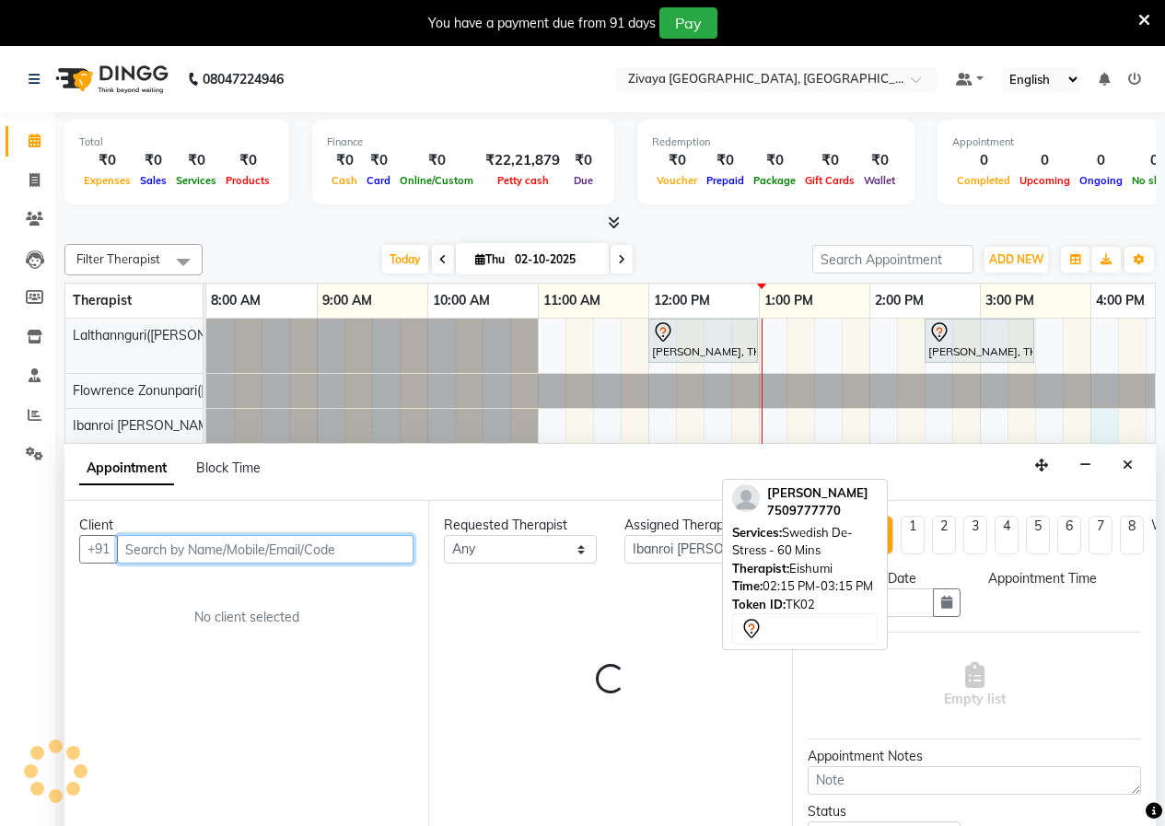
select select "960"
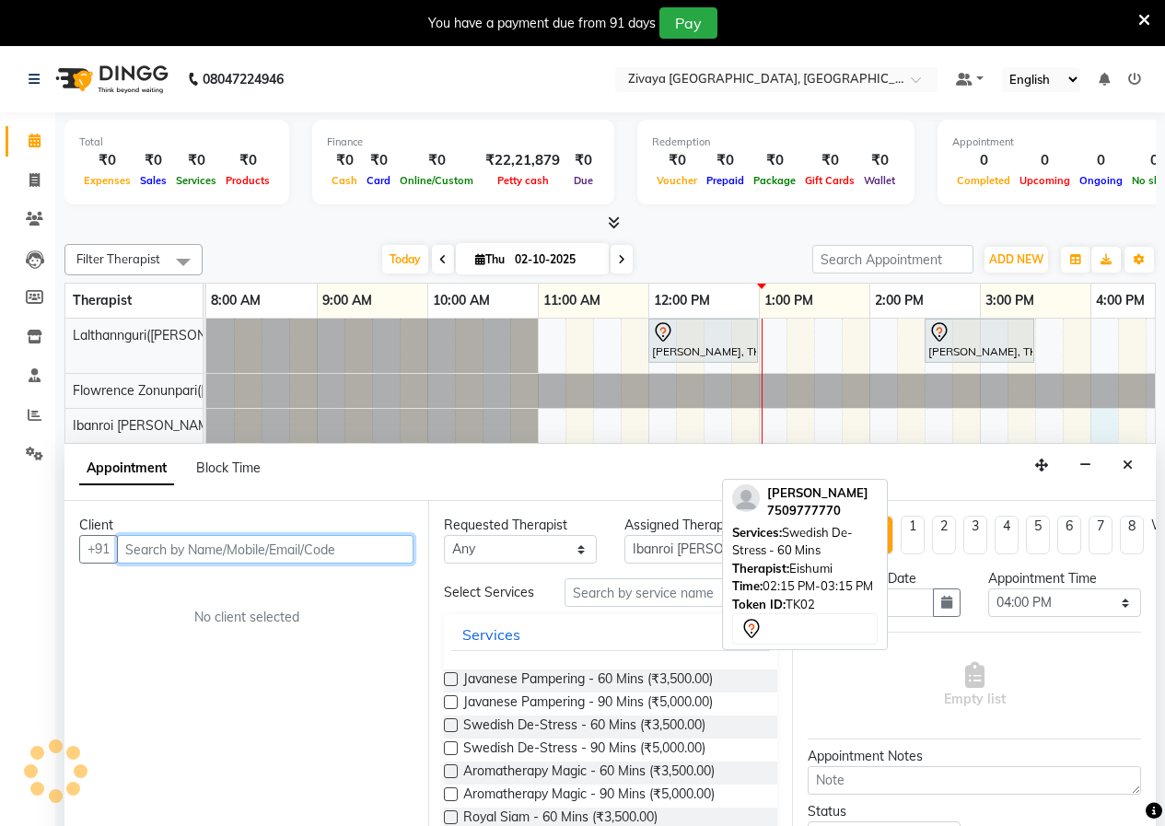
scroll to position [46, 0]
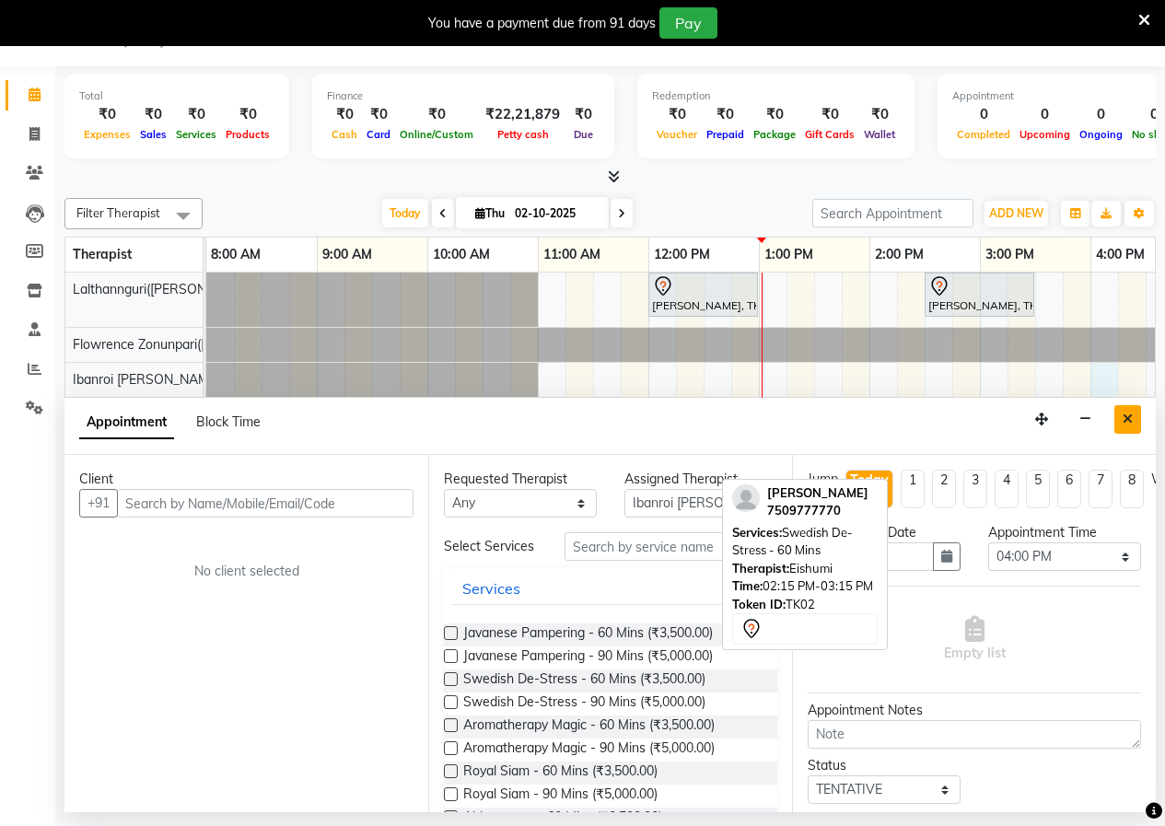
click at [1129, 421] on icon "Close" at bounding box center [1128, 419] width 10 height 13
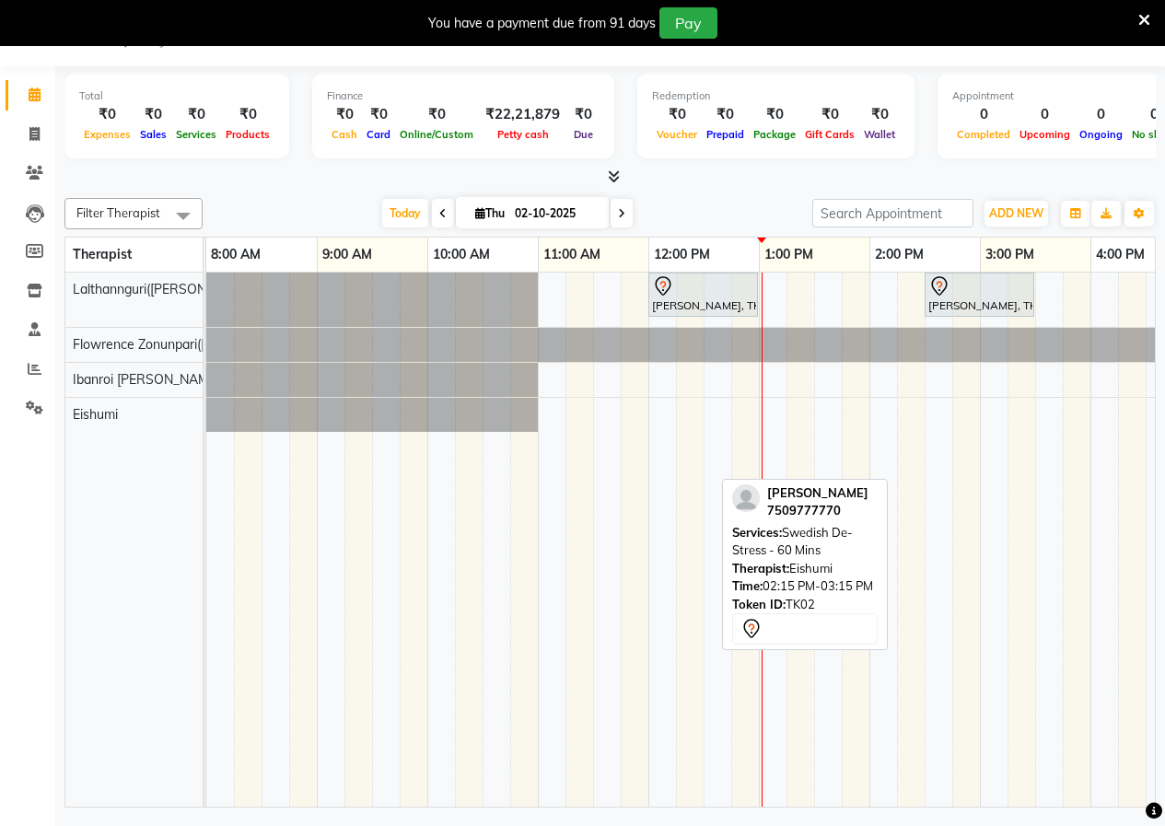
click at [1097, 426] on div "[PERSON_NAME], TK01, 12:00 PM-01:00 PM, Swedish De-Stress - 60 Mins [PERSON_NAM…" at bounding box center [1090, 540] width 1769 height 534
select select "79832"
select select "tentative"
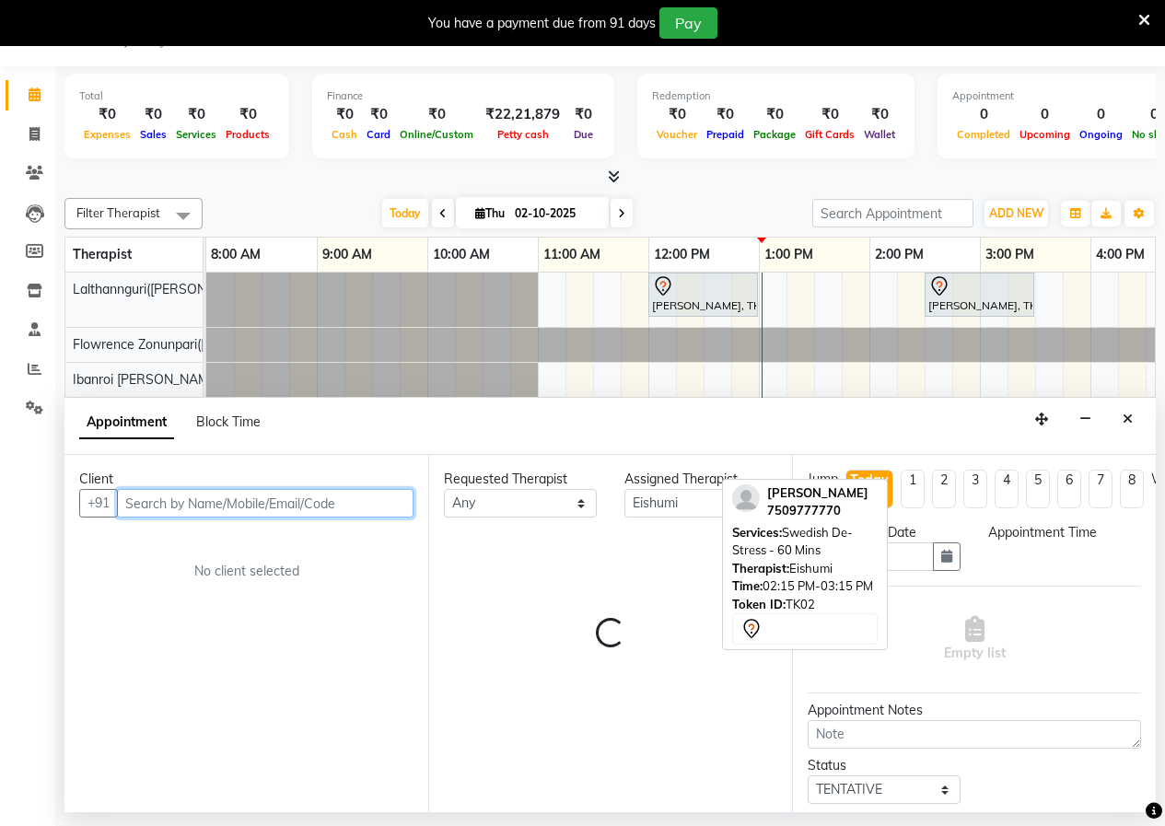
select select "960"
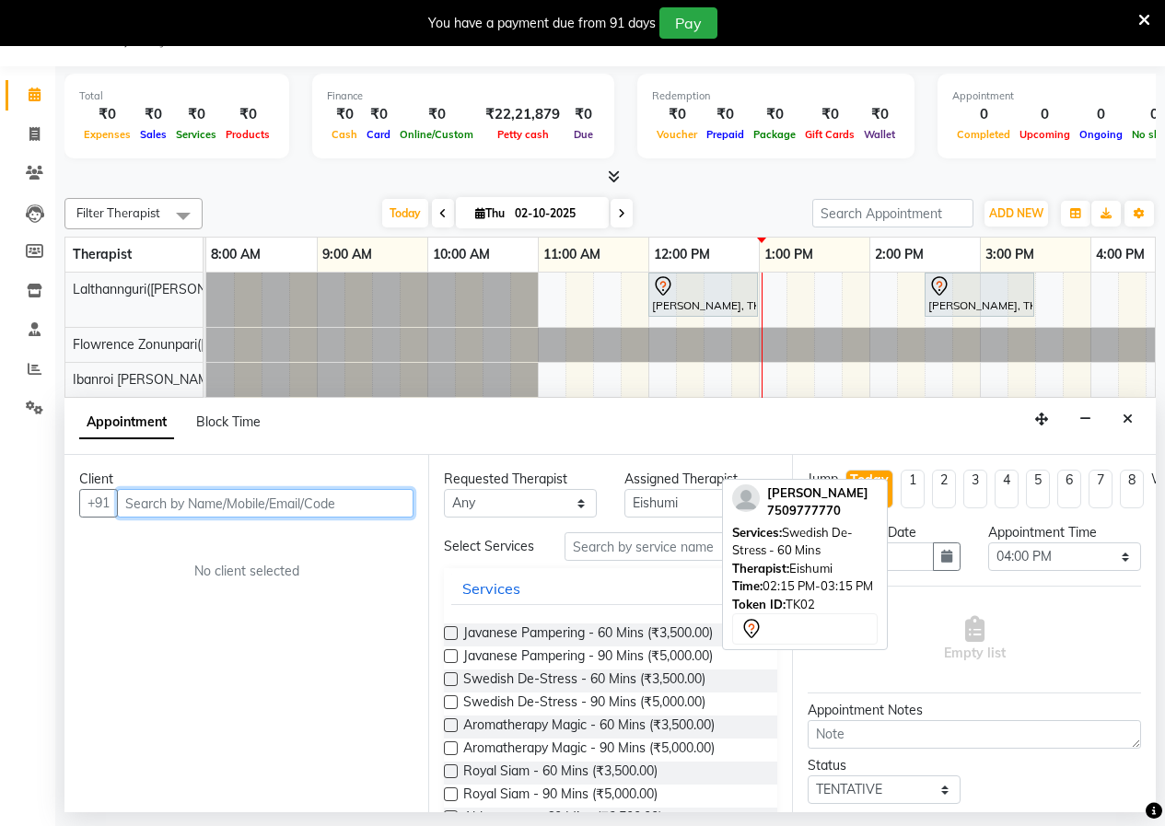
click at [248, 508] on input "text" at bounding box center [265, 503] width 297 height 29
type input "799865446"
click at [349, 501] on span "Add Client" at bounding box center [376, 503] width 62 height 17
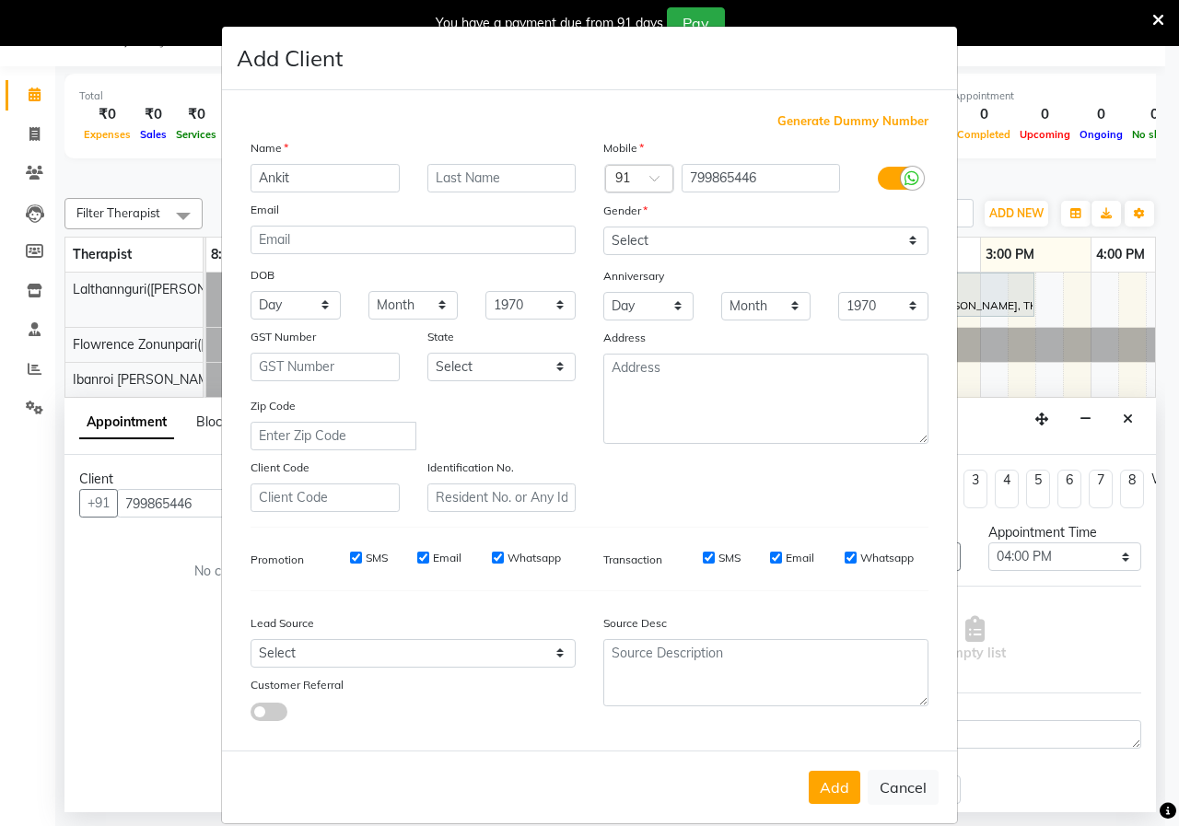
type input "Ankit"
click at [692, 229] on select "Select [DEMOGRAPHIC_DATA] [DEMOGRAPHIC_DATA] Other Prefer Not To Say" at bounding box center [765, 241] width 325 height 29
select select "[DEMOGRAPHIC_DATA]"
click at [603, 227] on select "Select [DEMOGRAPHIC_DATA] [DEMOGRAPHIC_DATA] Other Prefer Not To Say" at bounding box center [765, 241] width 325 height 29
click at [820, 791] on button "Add" at bounding box center [835, 787] width 52 height 33
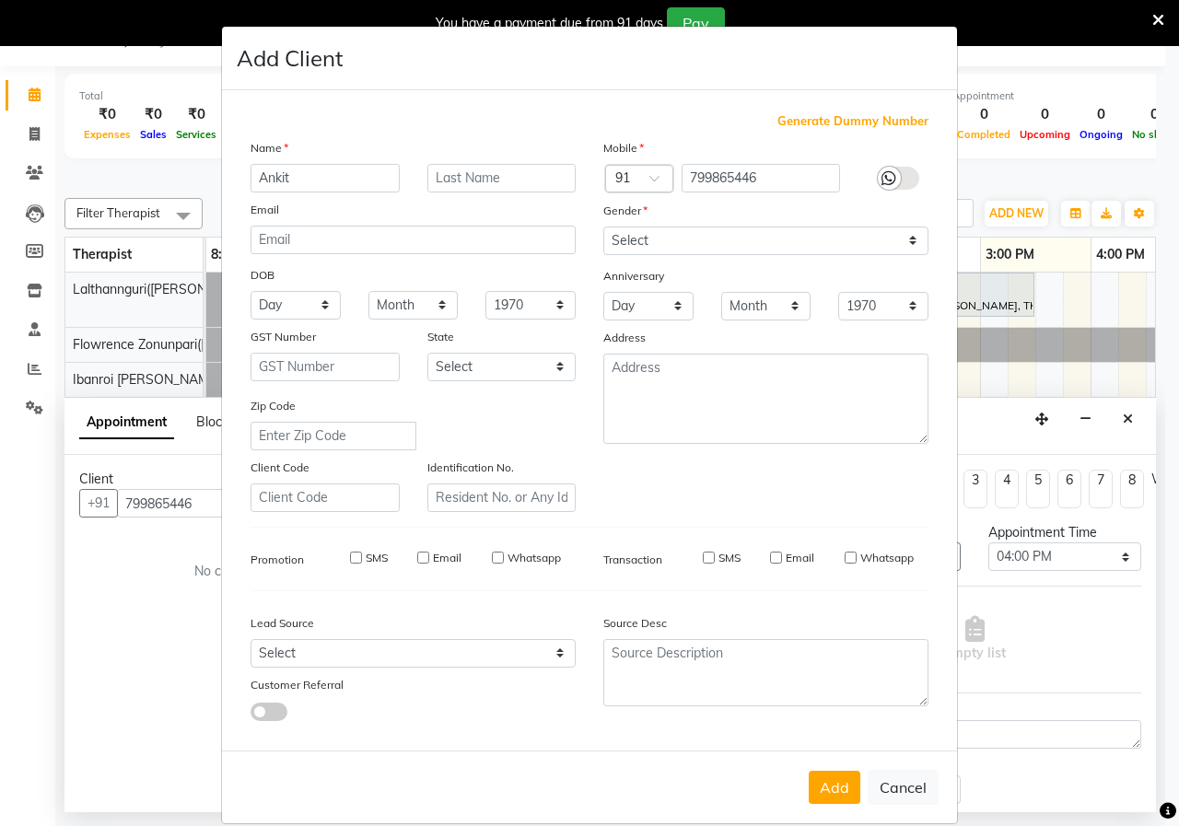
select select
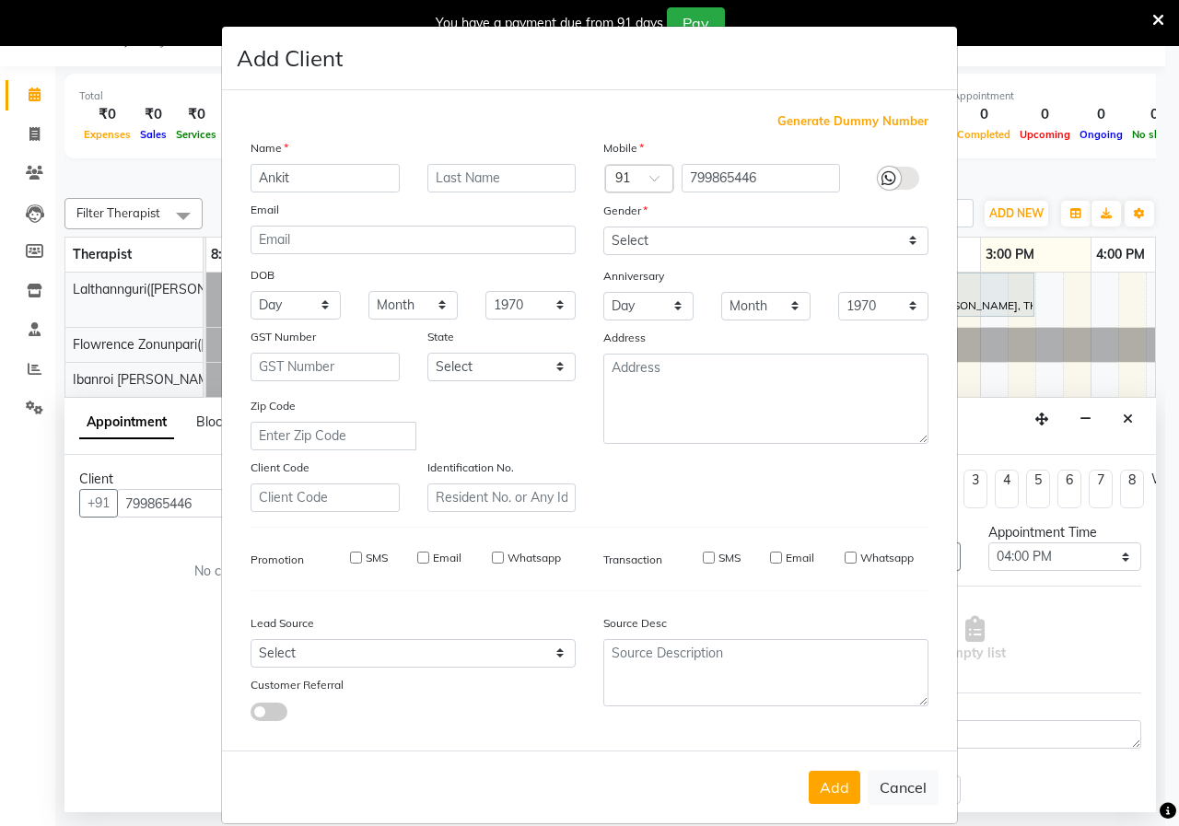
select select
checkbox input "false"
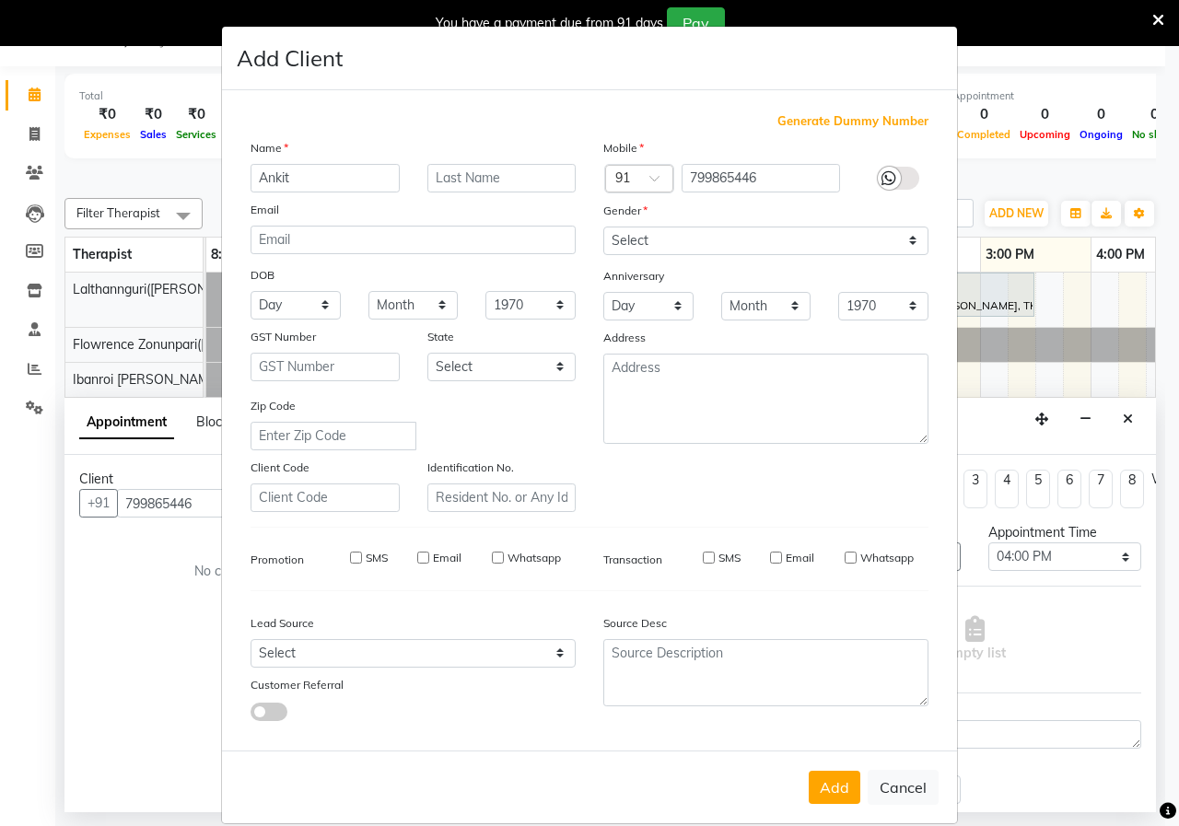
checkbox input "false"
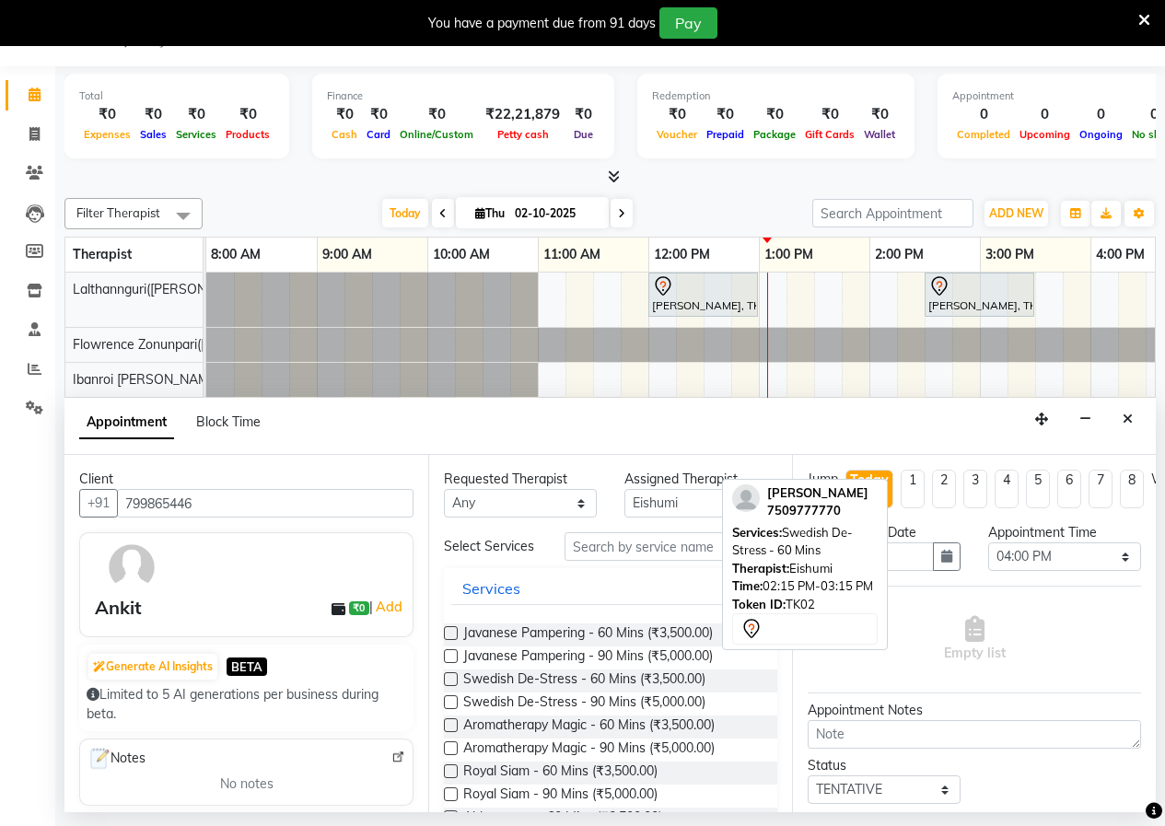
scroll to position [123, 0]
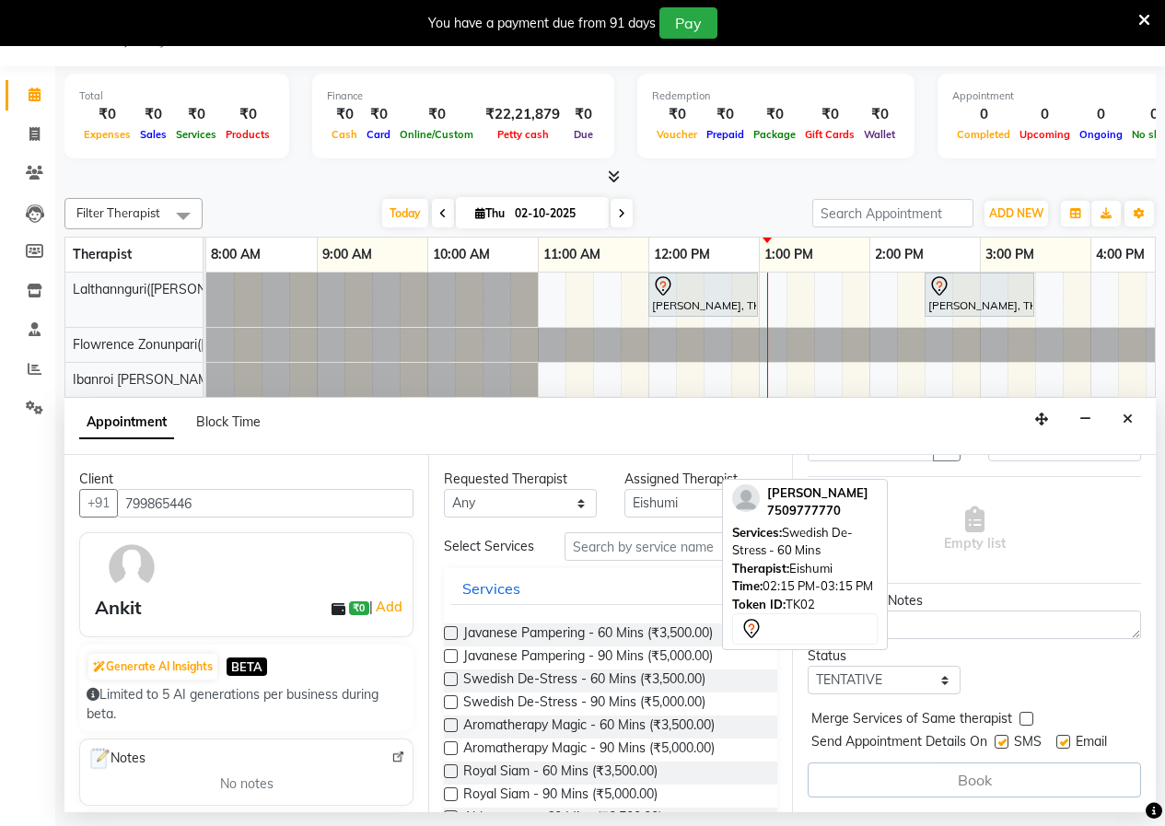
click at [448, 684] on label at bounding box center [451, 679] width 14 height 14
click at [448, 684] on input "checkbox" at bounding box center [450, 681] width 12 height 12
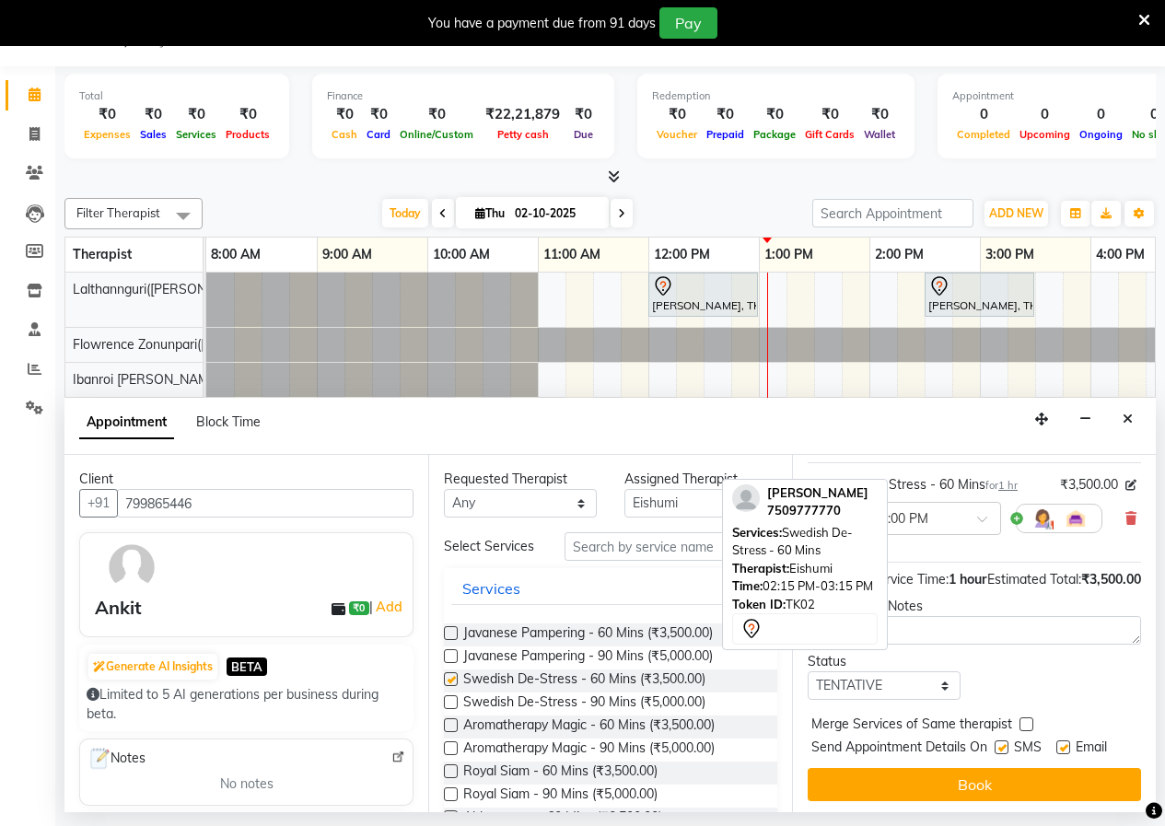
checkbox input "false"
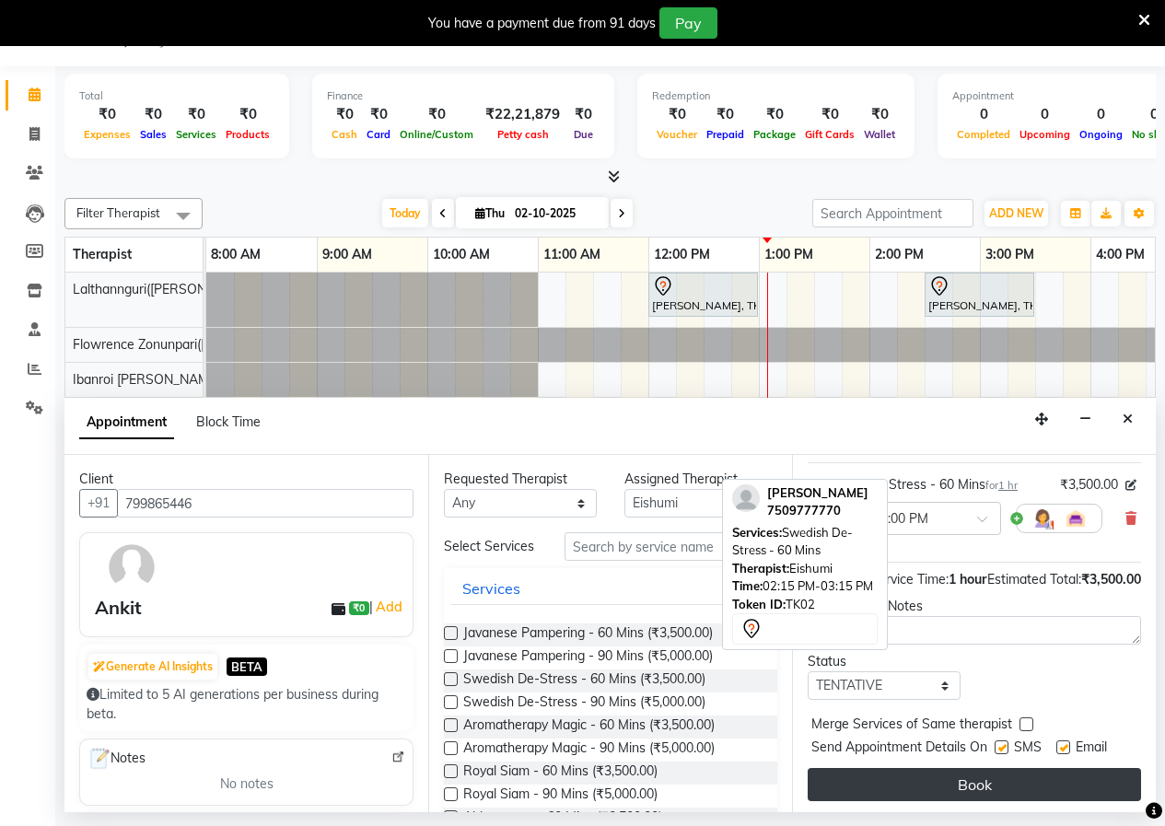
click at [1010, 792] on button "Book" at bounding box center [974, 784] width 333 height 33
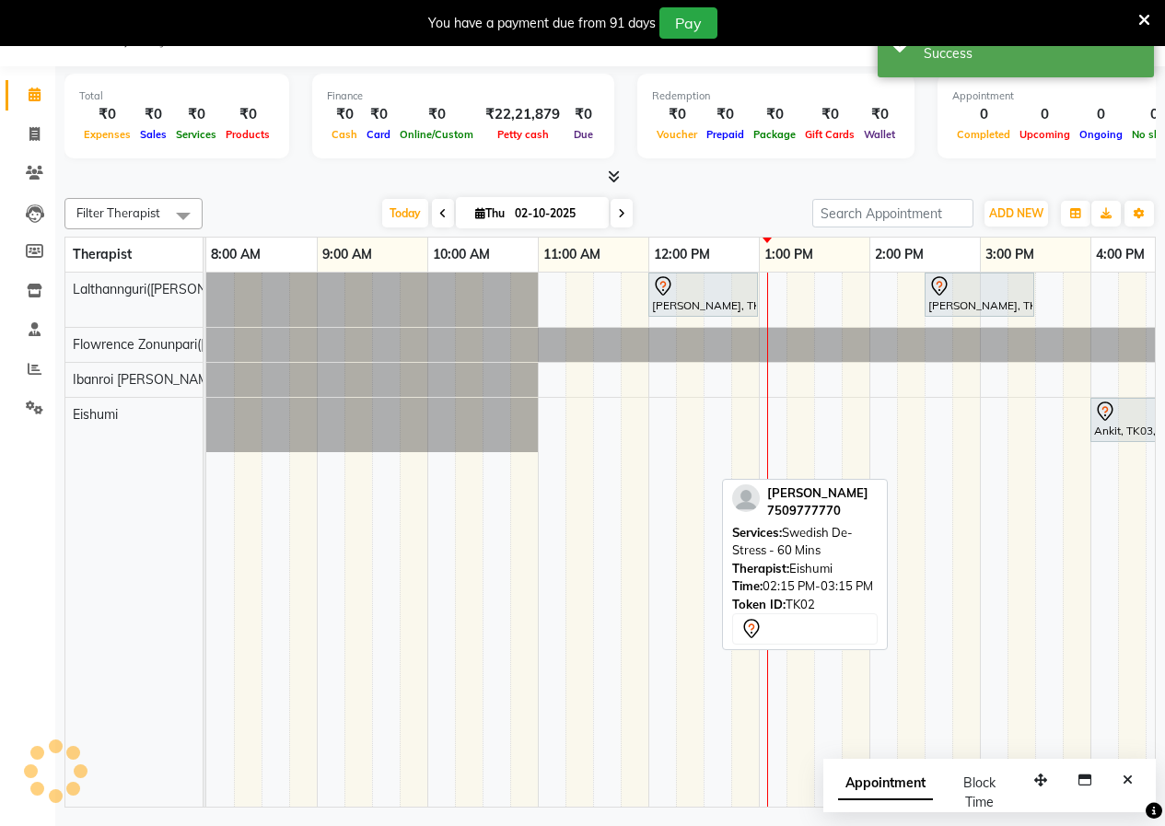
scroll to position [0, 0]
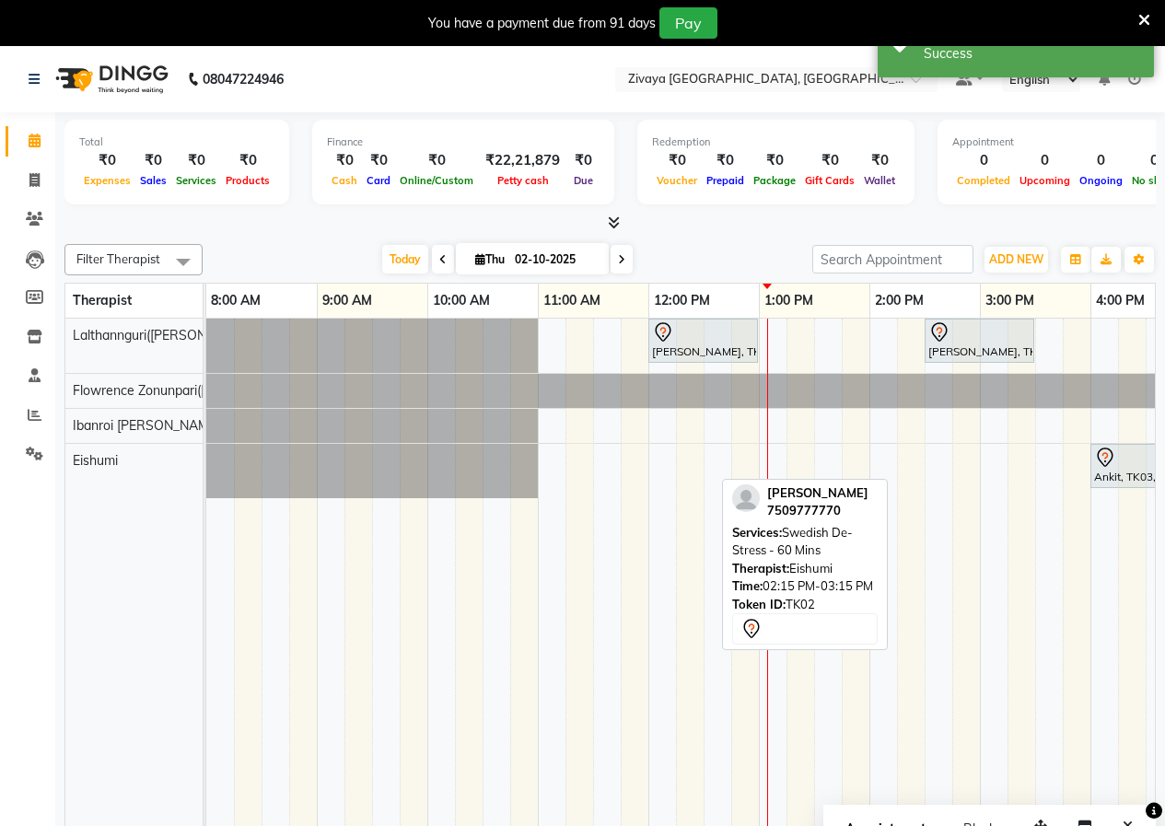
drag, startPoint x: 1137, startPoint y: 823, endPoint x: 1134, endPoint y: 787, distance: 36.0
click at [1136, 823] on button "Close" at bounding box center [1128, 826] width 27 height 29
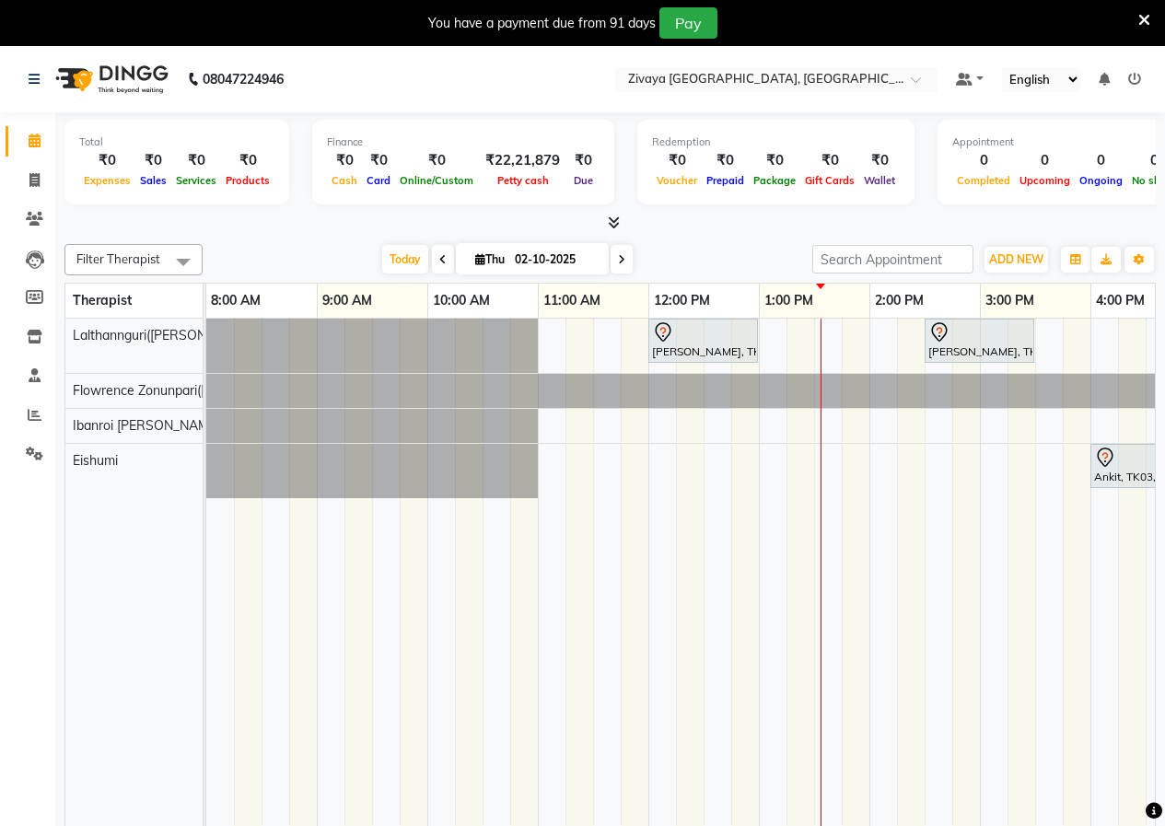
click at [724, 315] on div "12:00 PM" at bounding box center [704, 301] width 110 height 34
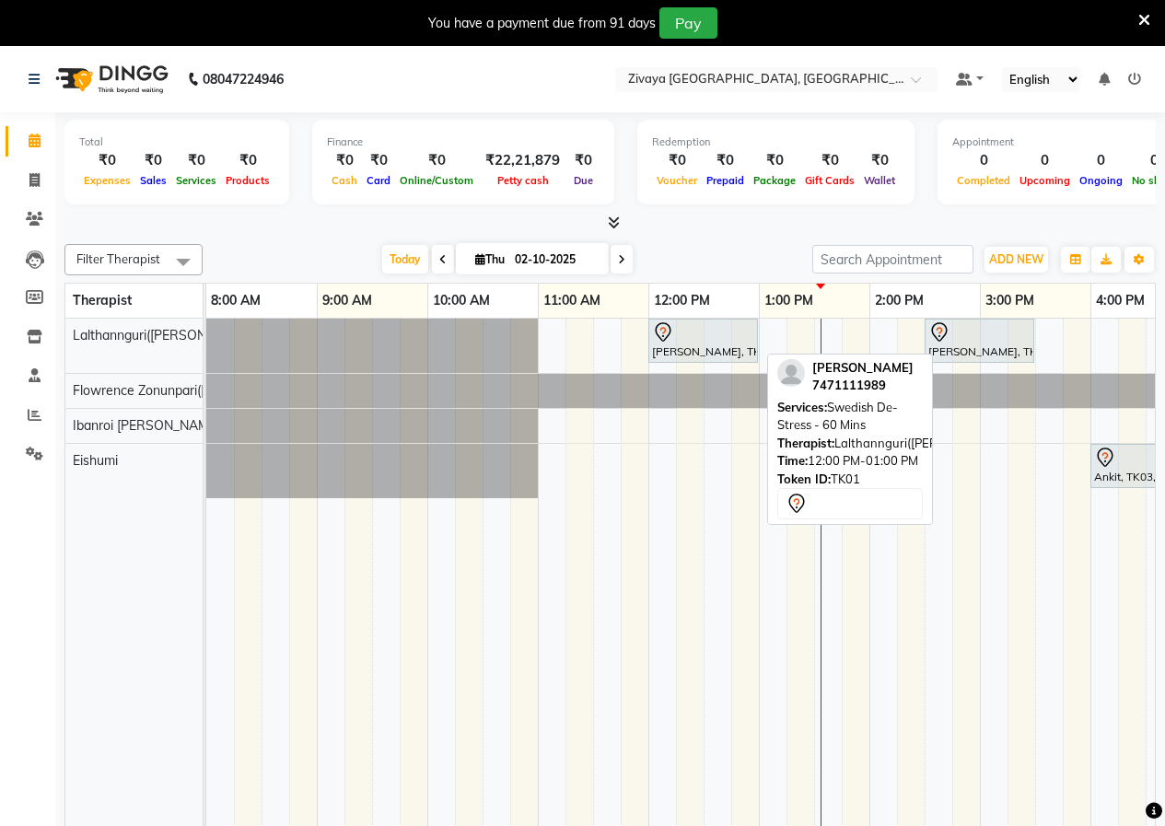
click at [719, 336] on div at bounding box center [703, 332] width 102 height 22
click at [677, 344] on div "[PERSON_NAME], TK01, 12:00 PM-01:00 PM, Swedish De-Stress - 60 Mins" at bounding box center [703, 340] width 106 height 39
select select "7"
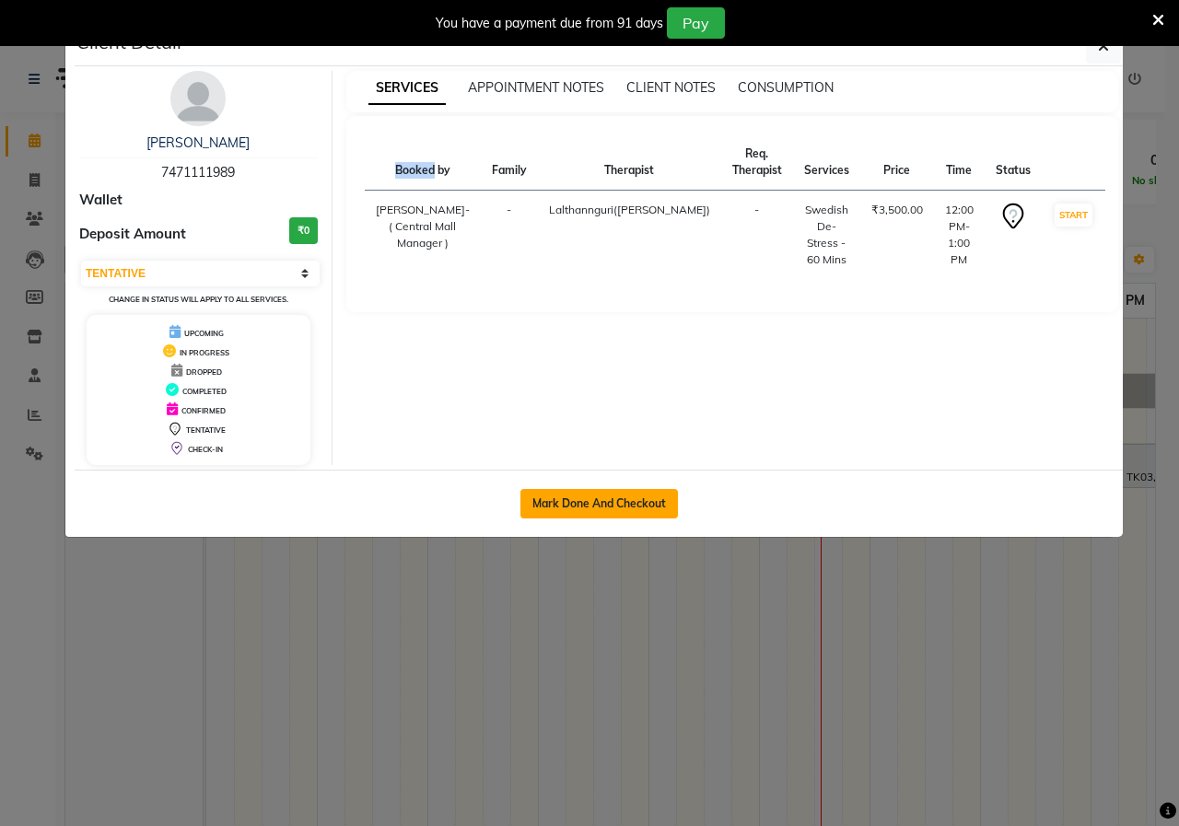
click at [654, 500] on button "Mark Done And Checkout" at bounding box center [599, 503] width 158 height 29
select select "6509"
select select "service"
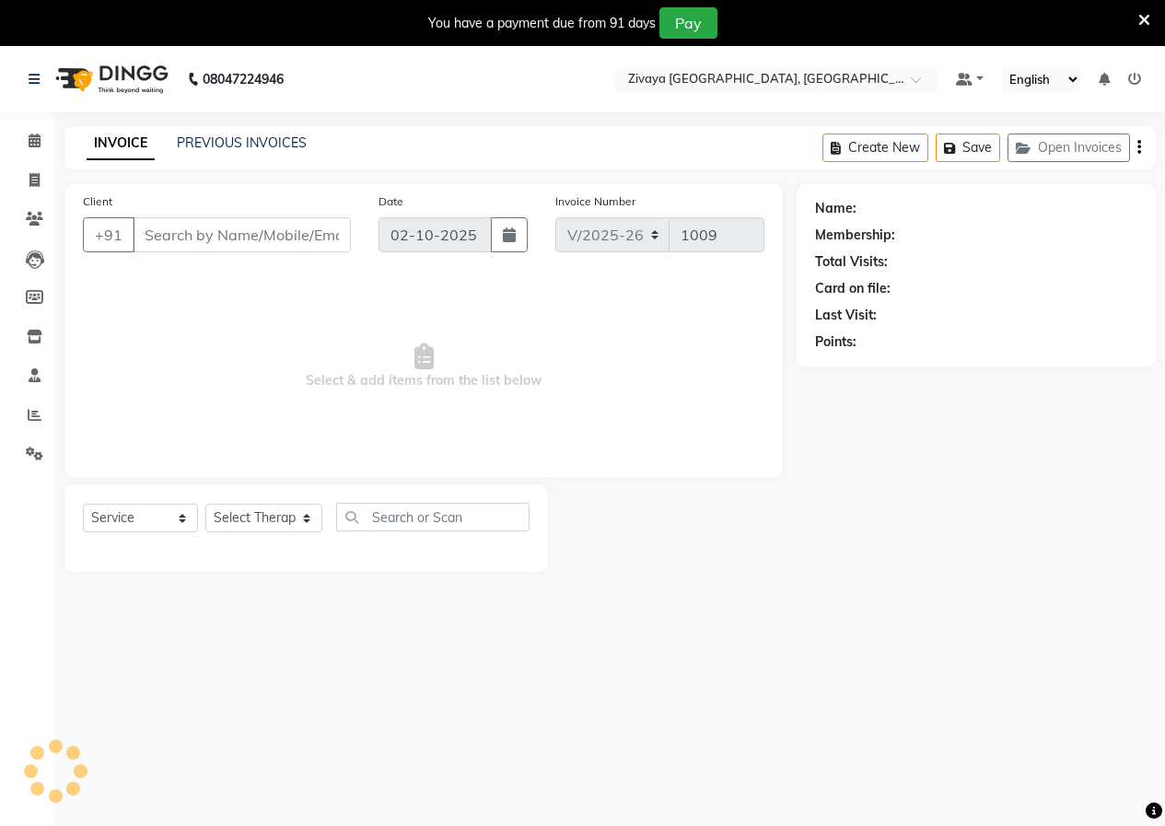
type input "7471111989"
select select "49516"
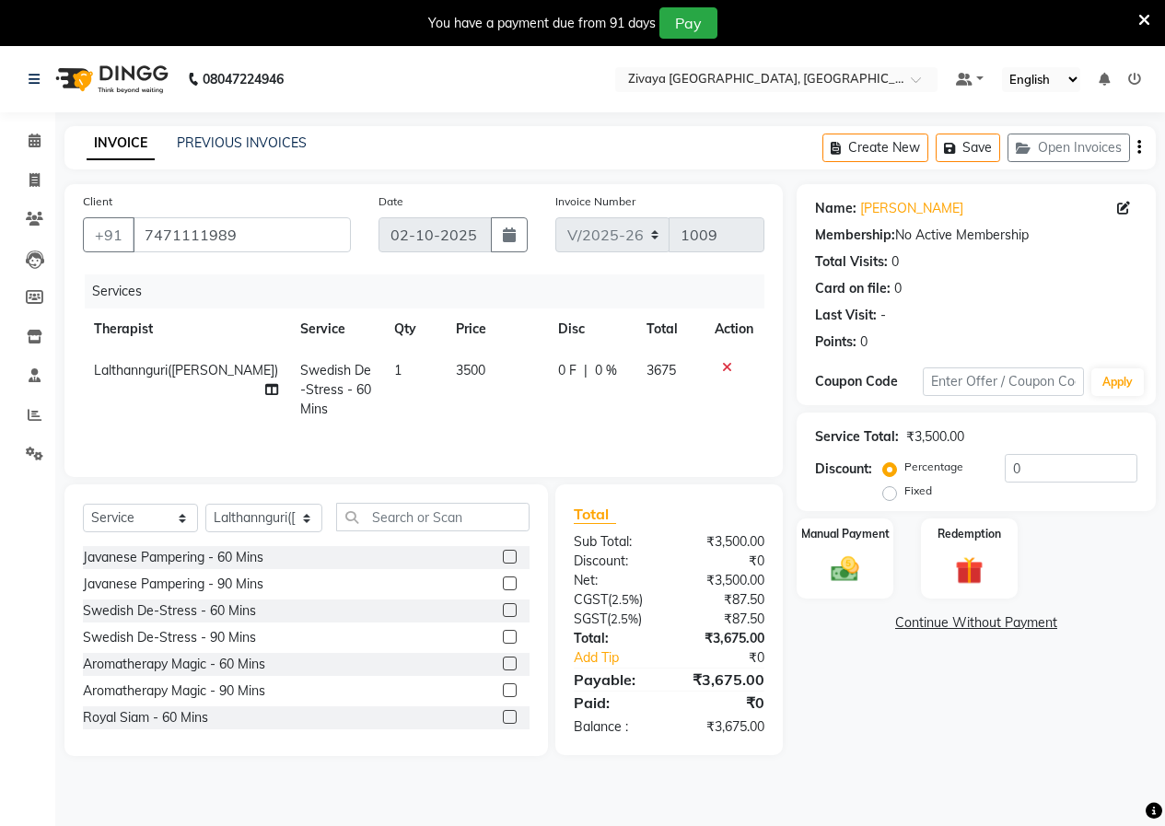
click at [905, 490] on label "Fixed" at bounding box center [919, 491] width 28 height 17
click at [894, 490] on input "Fixed" at bounding box center [893, 491] width 13 height 13
radio input "true"
click at [1075, 474] on input "0" at bounding box center [1071, 468] width 133 height 29
type input "2"
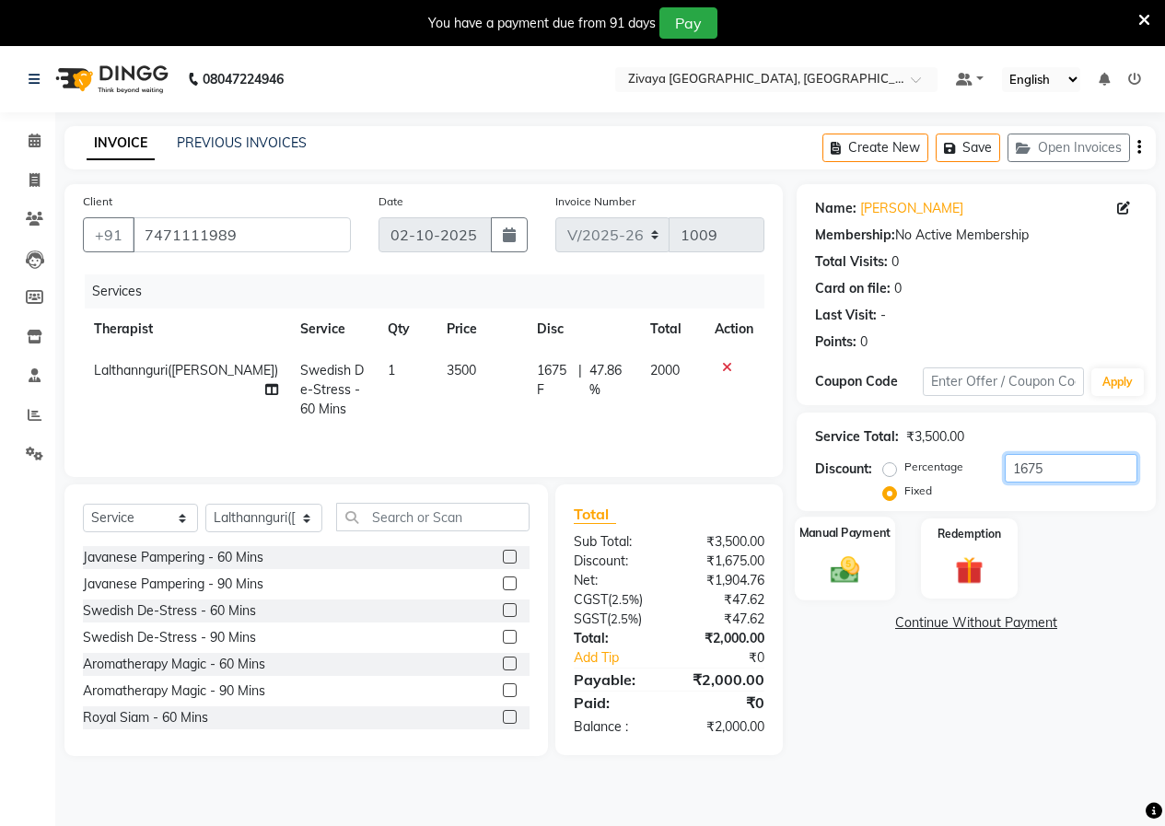
type input "1675"
click at [821, 583] on div "Manual Payment" at bounding box center [845, 559] width 100 height 84
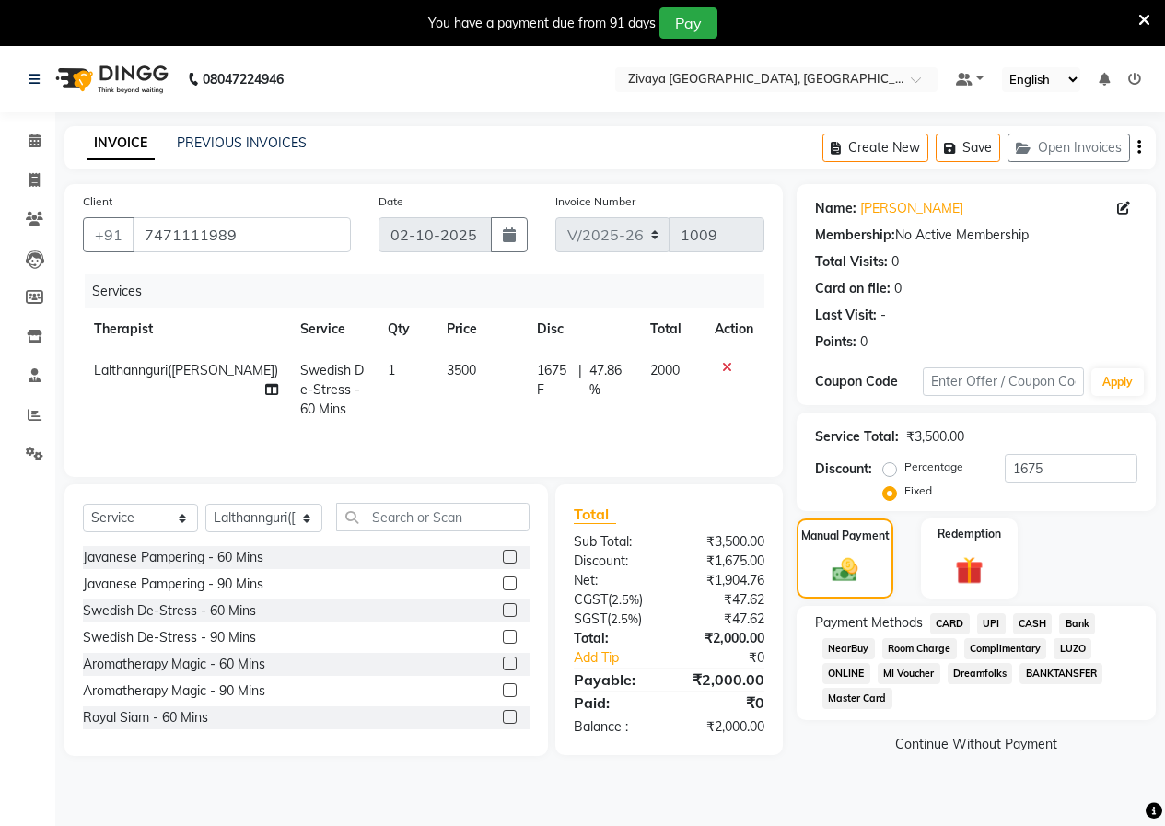
click at [839, 673] on span "ONLINE" at bounding box center [847, 673] width 48 height 21
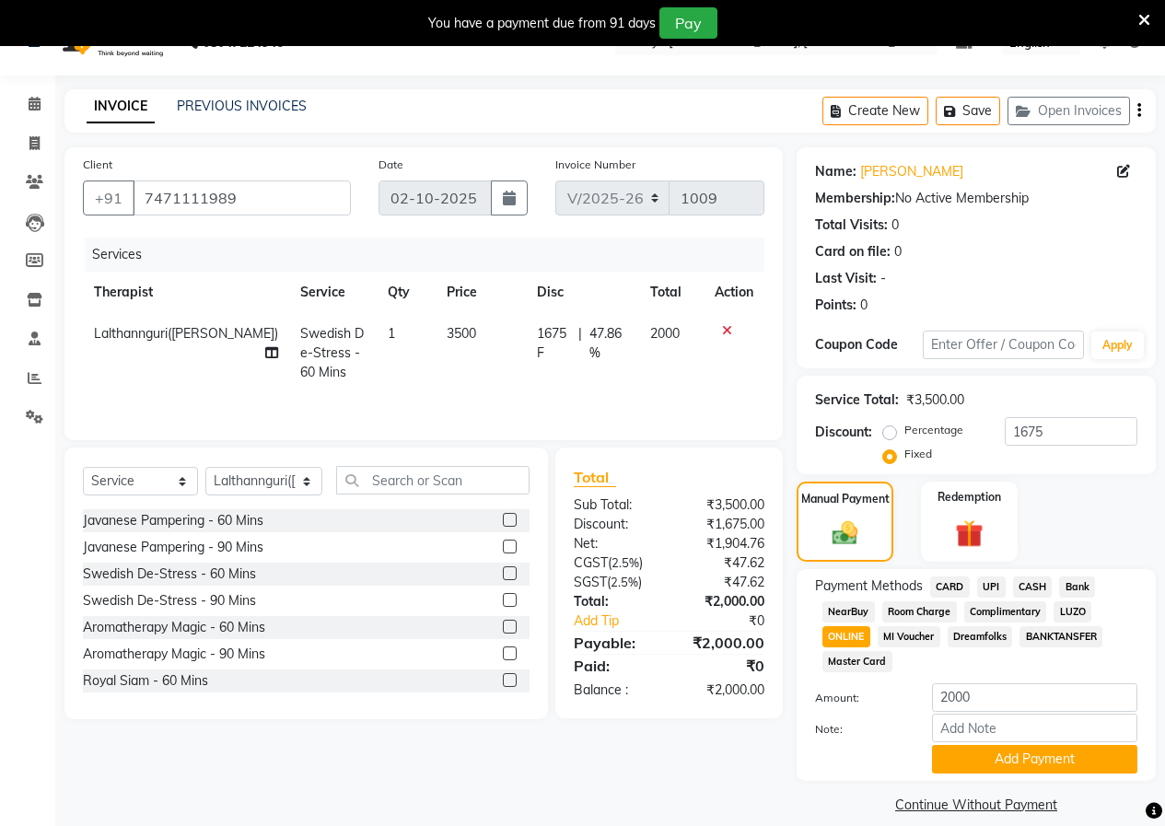
scroll to position [57, 0]
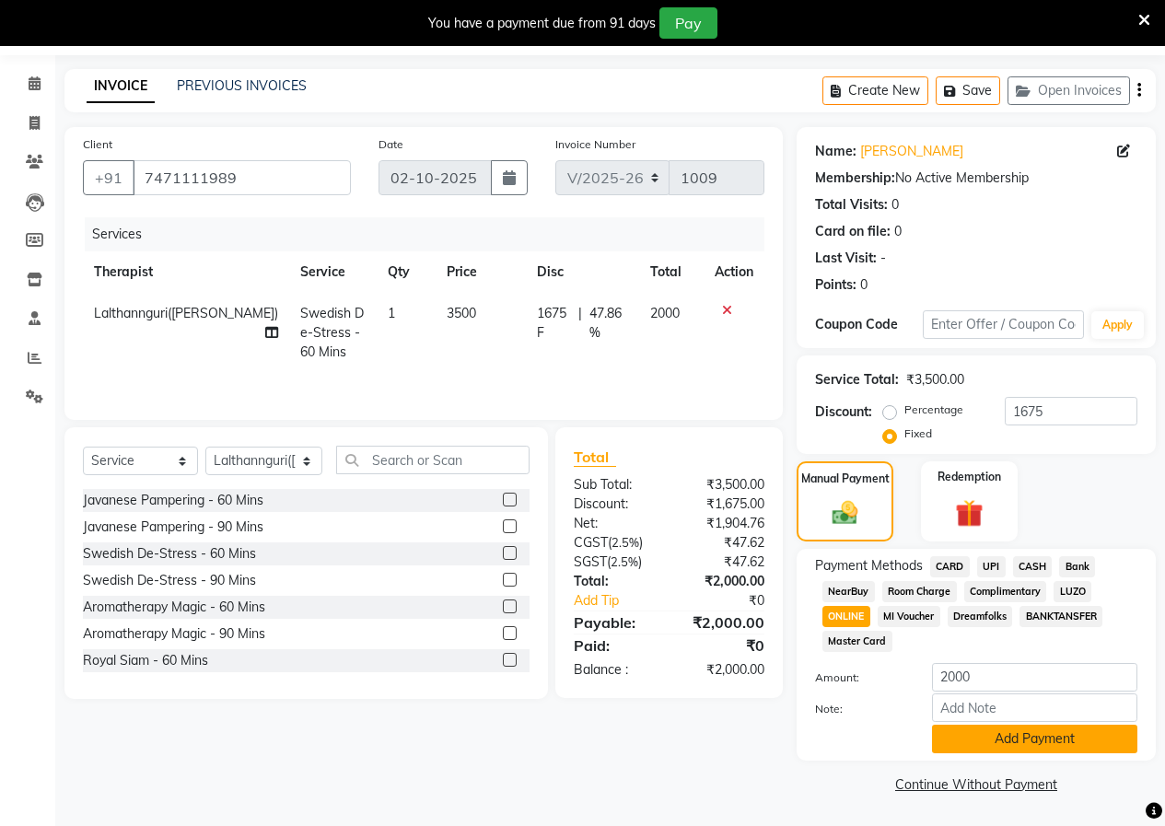
click at [1066, 737] on button "Add Payment" at bounding box center [1034, 739] width 205 height 29
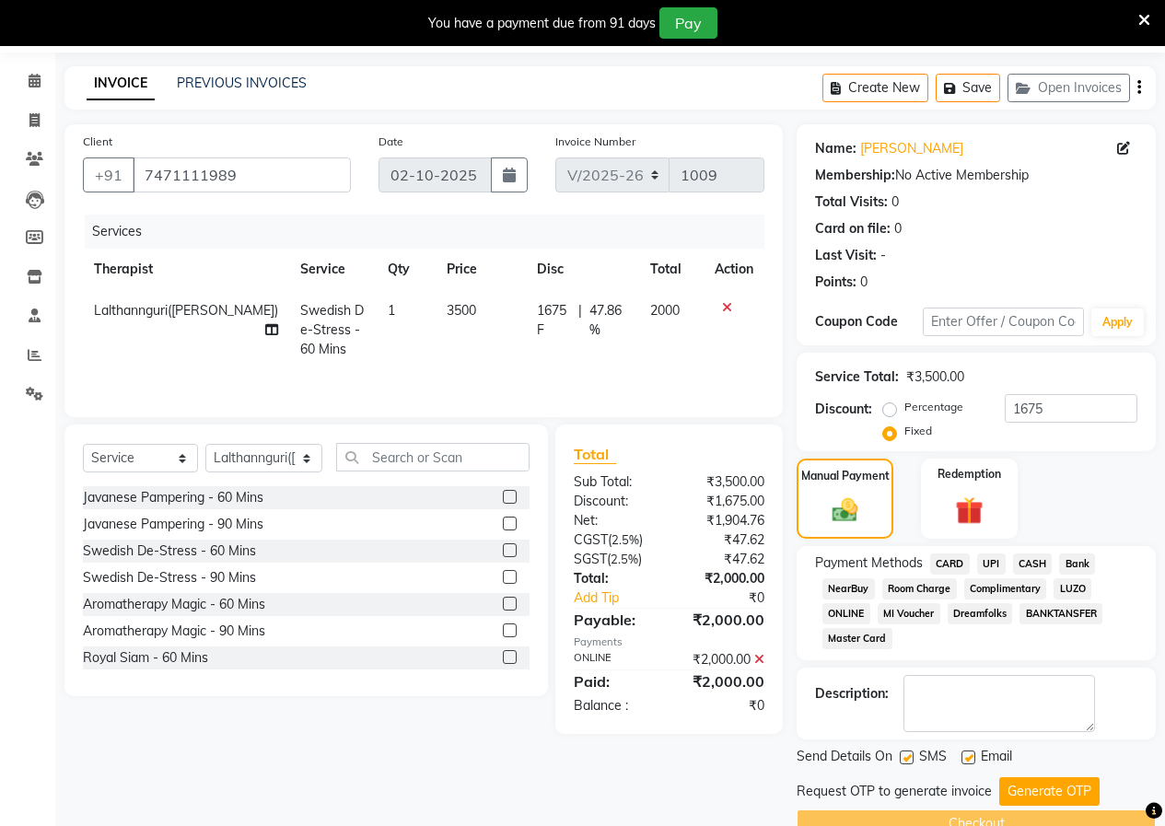
scroll to position [99, 0]
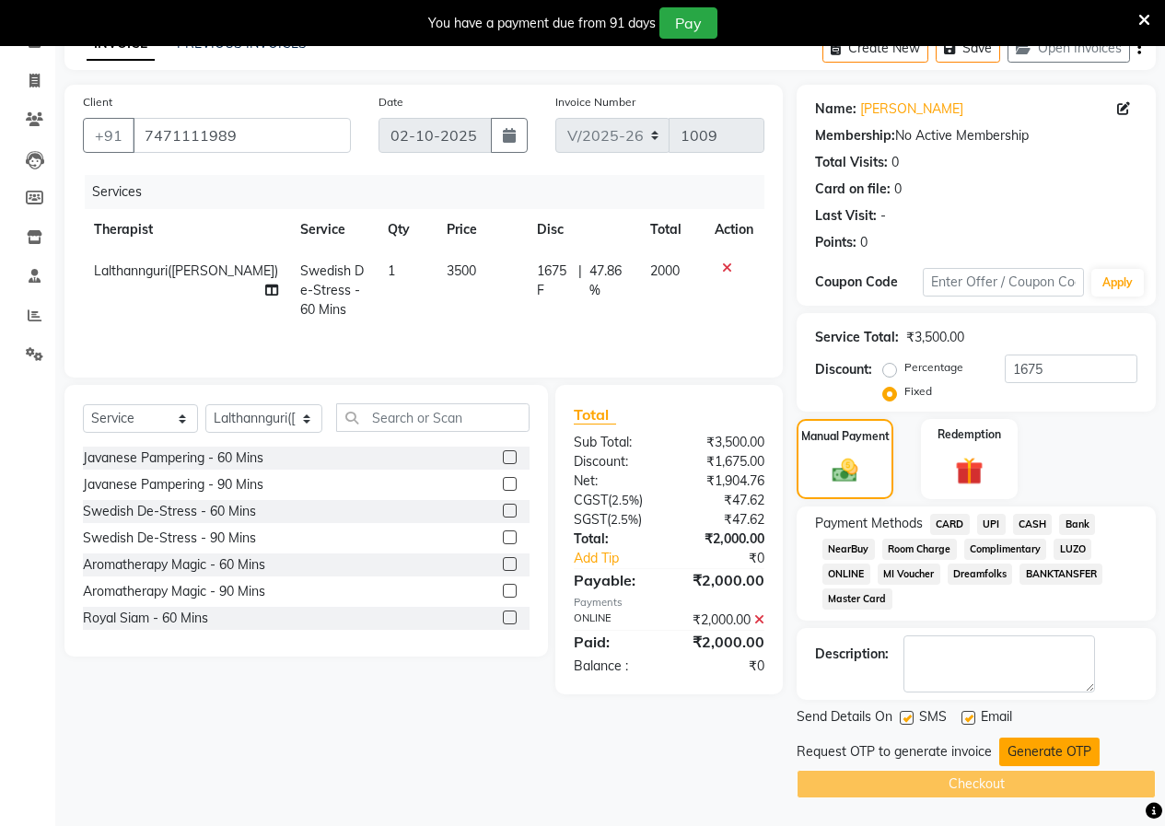
click at [1030, 739] on div "Send Details On SMS Email Request OTP to generate invoice Generate OTP Checkout" at bounding box center [976, 752] width 359 height 91
click at [1046, 748] on button "Generate OTP" at bounding box center [1049, 752] width 100 height 29
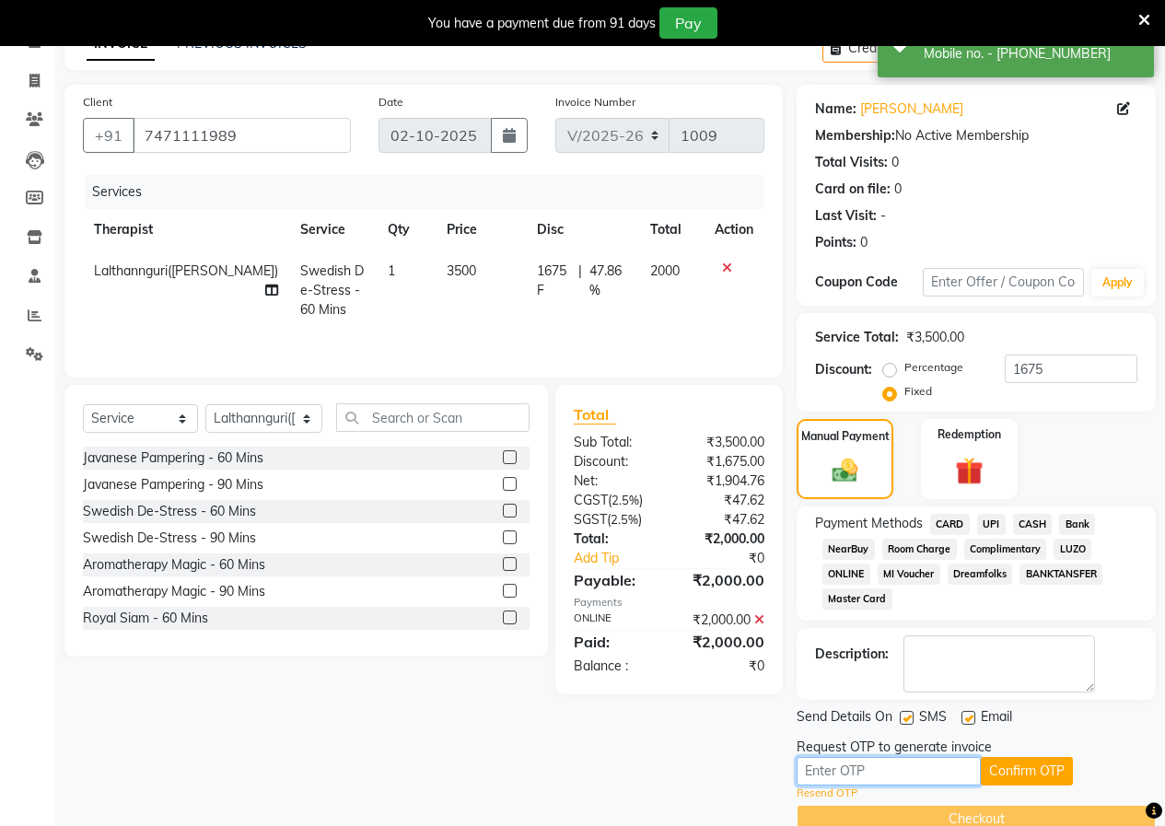
click at [924, 782] on input "text" at bounding box center [889, 771] width 184 height 29
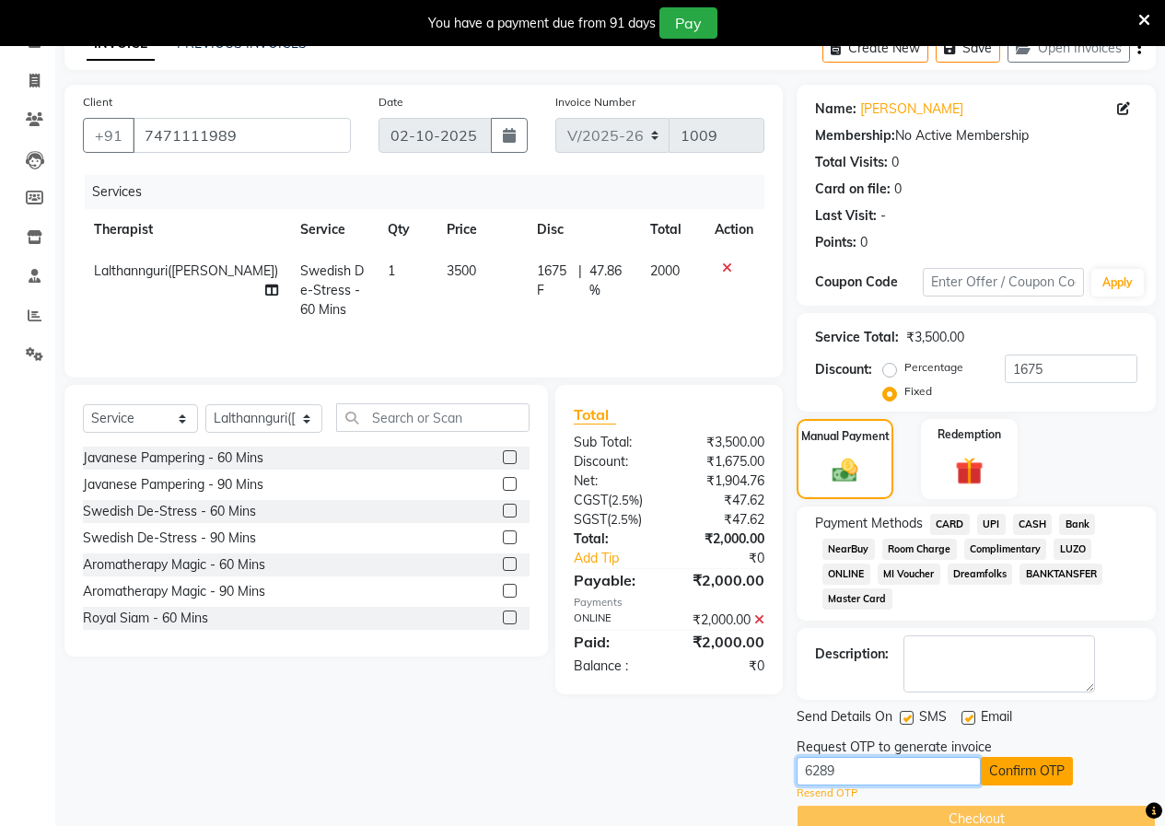
type input "6289"
click at [1039, 763] on button "Confirm OTP" at bounding box center [1027, 771] width 92 height 29
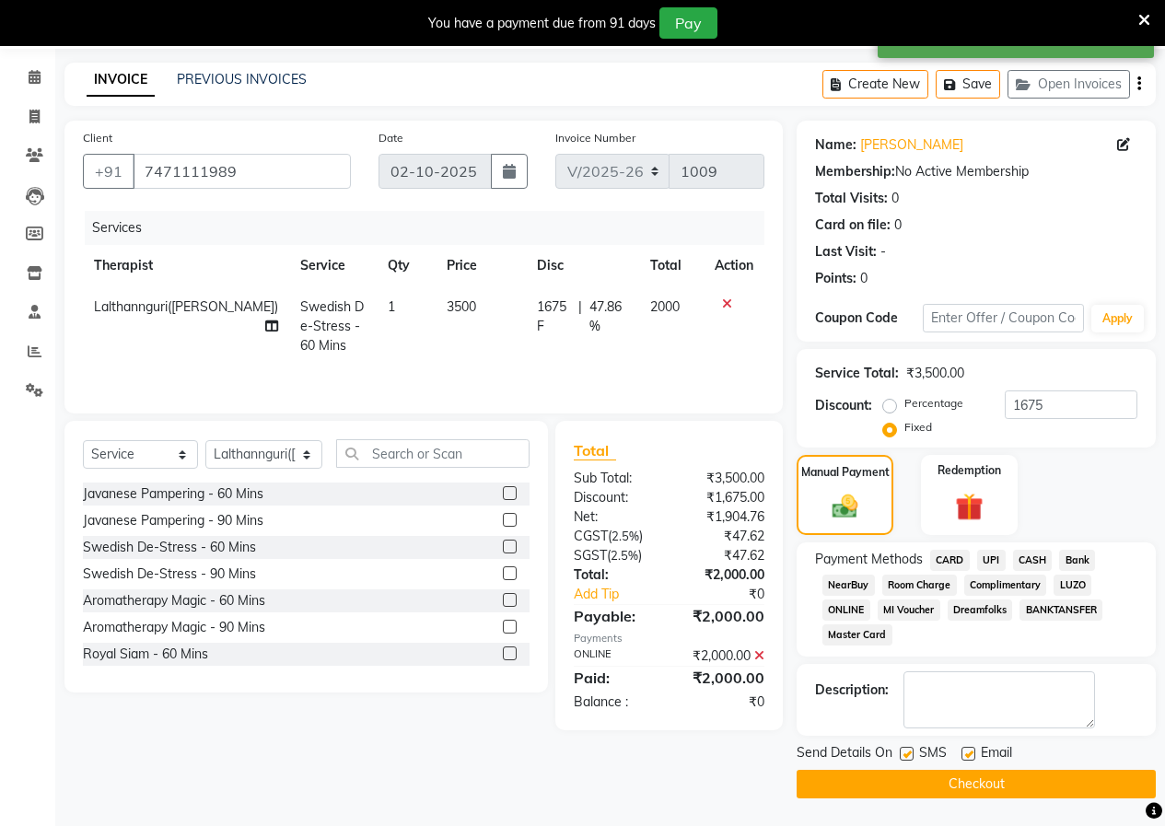
click at [1067, 790] on button "Checkout" at bounding box center [976, 784] width 359 height 29
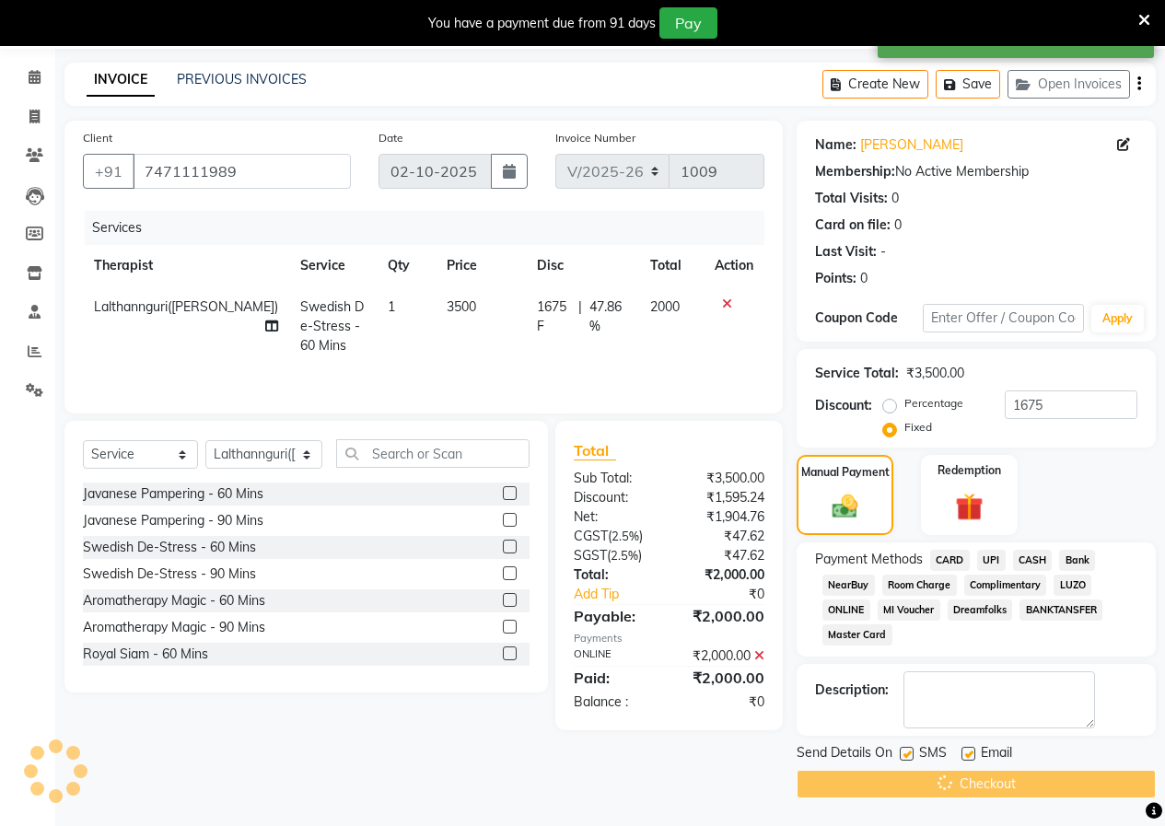
scroll to position [0, 0]
